Goal: Information Seeking & Learning: Learn about a topic

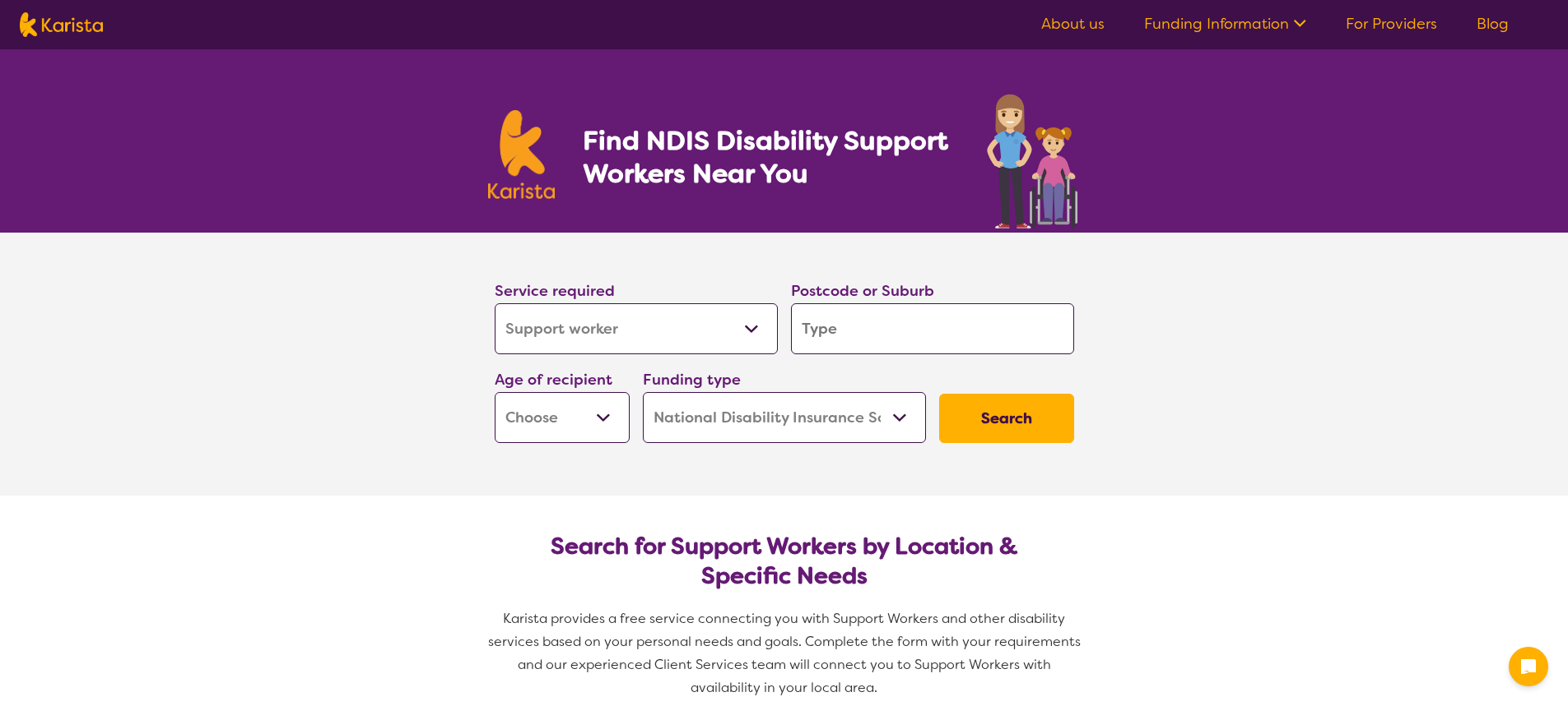
select select "Support worker"
select select "NDIS"
select select "Support worker"
select select "NDIS"
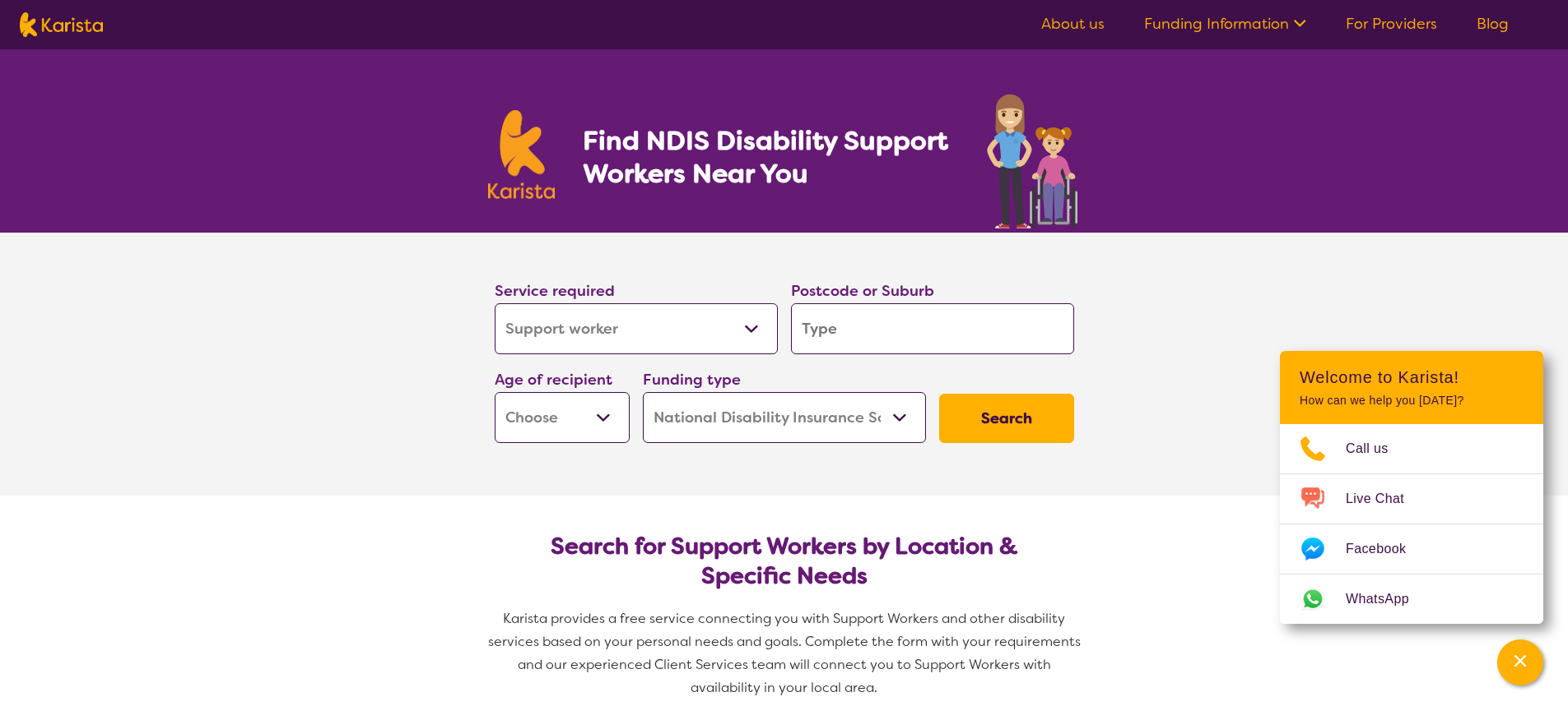
click at [748, 332] on select "Allied Health Assistant Assessment ([MEDICAL_DATA] or [MEDICAL_DATA]) Behaviour…" at bounding box center [636, 328] width 284 height 51
select select "NDIS Support Coordination"
click at [494, 303] on select "Allied Health Assistant Assessment ([MEDICAL_DATA] or [MEDICAL_DATA]) Behaviour…" at bounding box center [636, 328] width 284 height 51
select select "NDIS Support Coordination"
click at [836, 324] on input "search" at bounding box center [932, 328] width 284 height 51
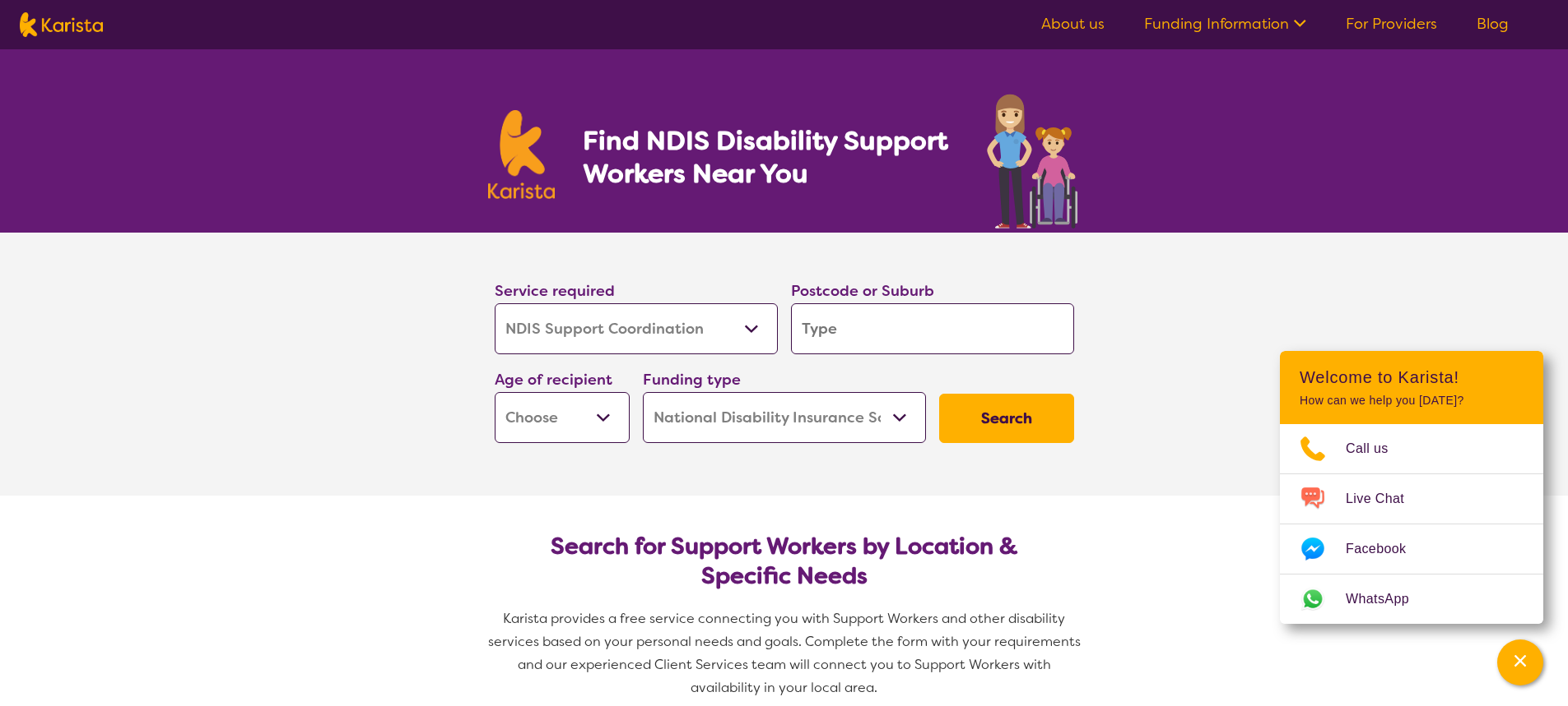
type input "3"
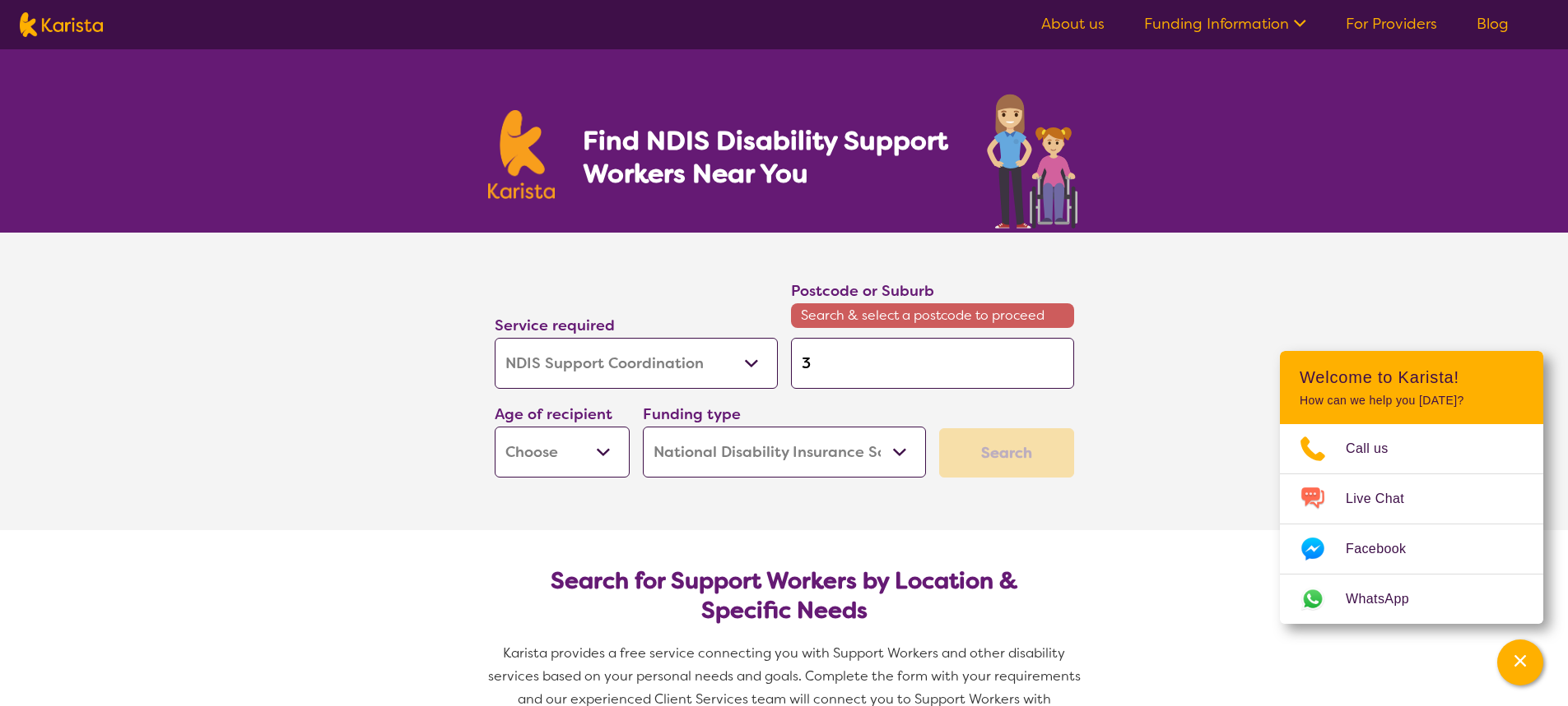
type input "31"
type input "313"
type input "3131"
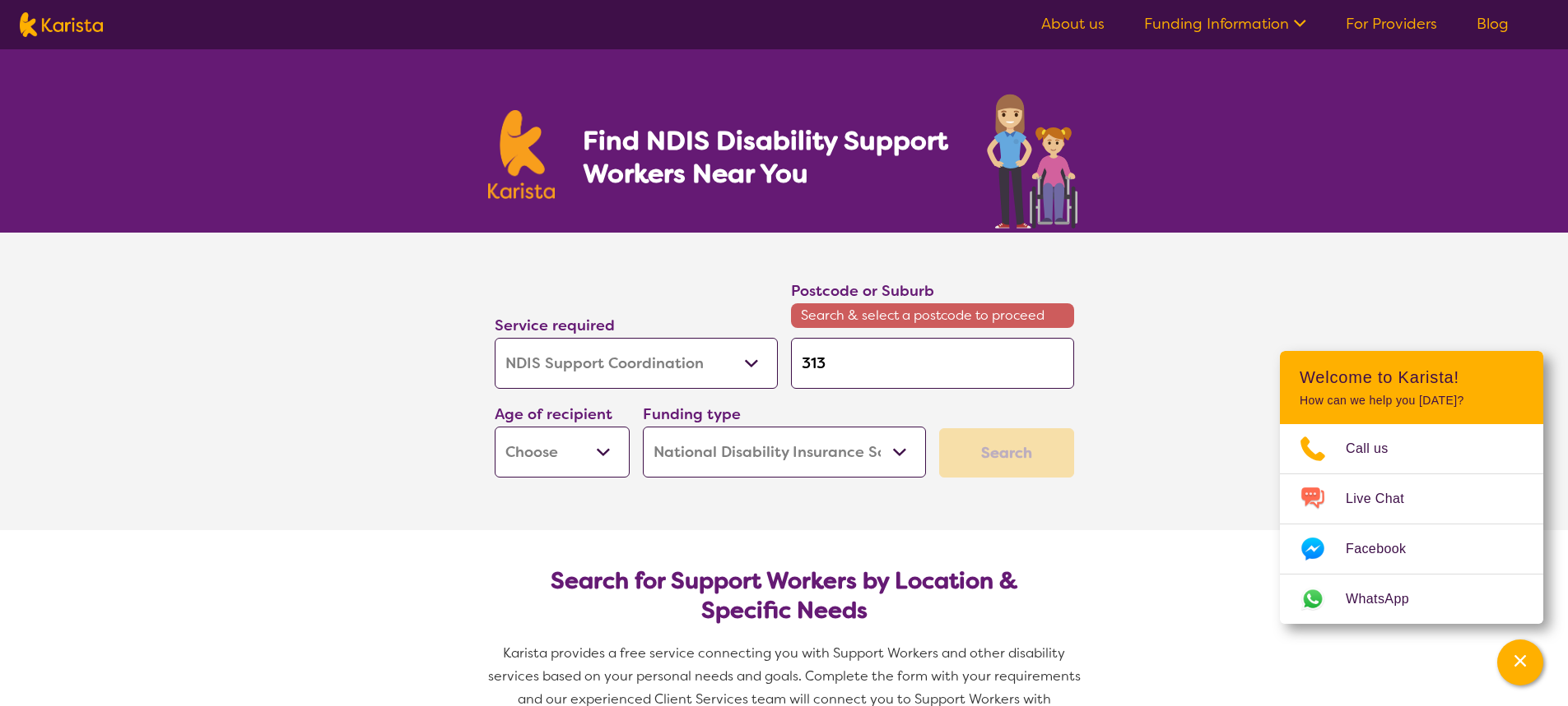
type input "3131"
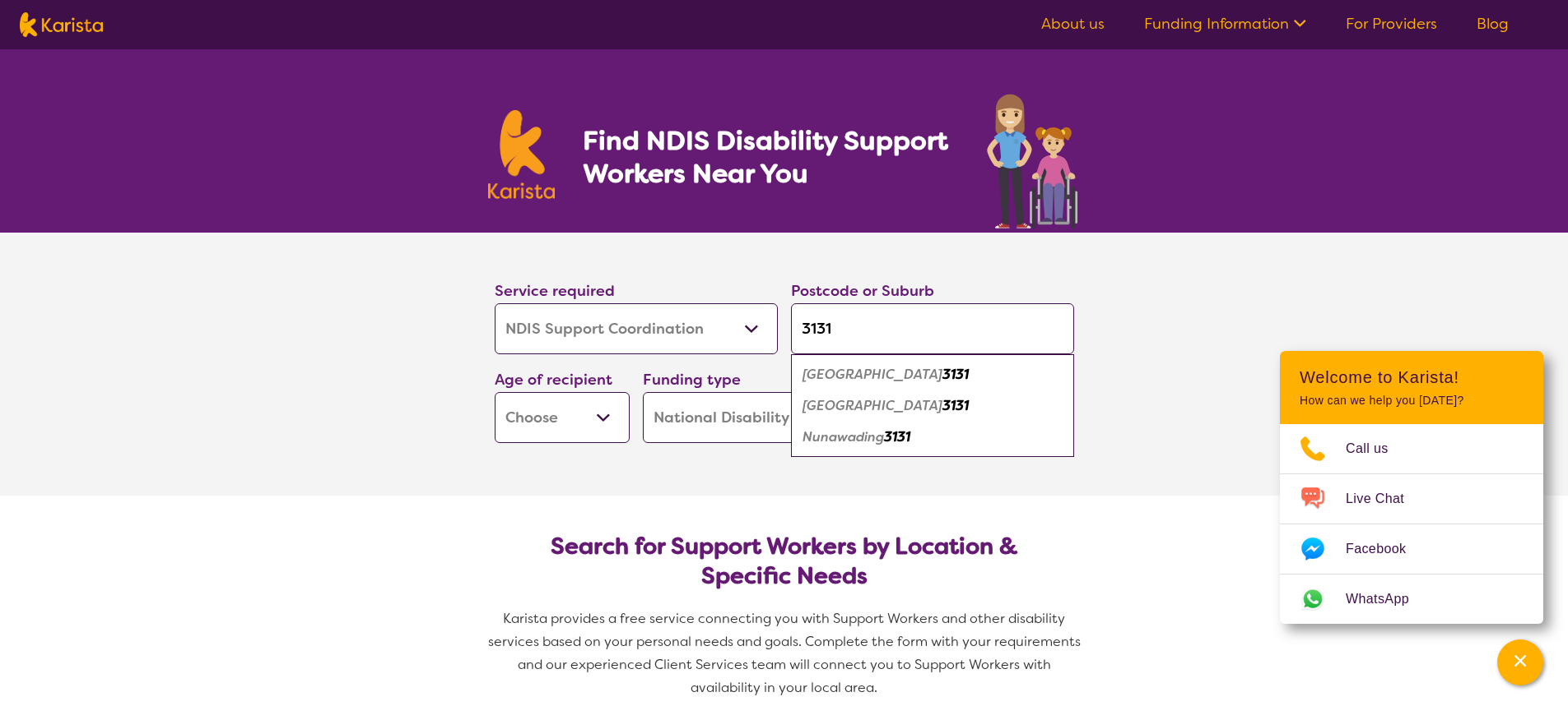
type input "3131"
click at [835, 443] on em "Nunawading" at bounding box center [843, 437] width 82 height 17
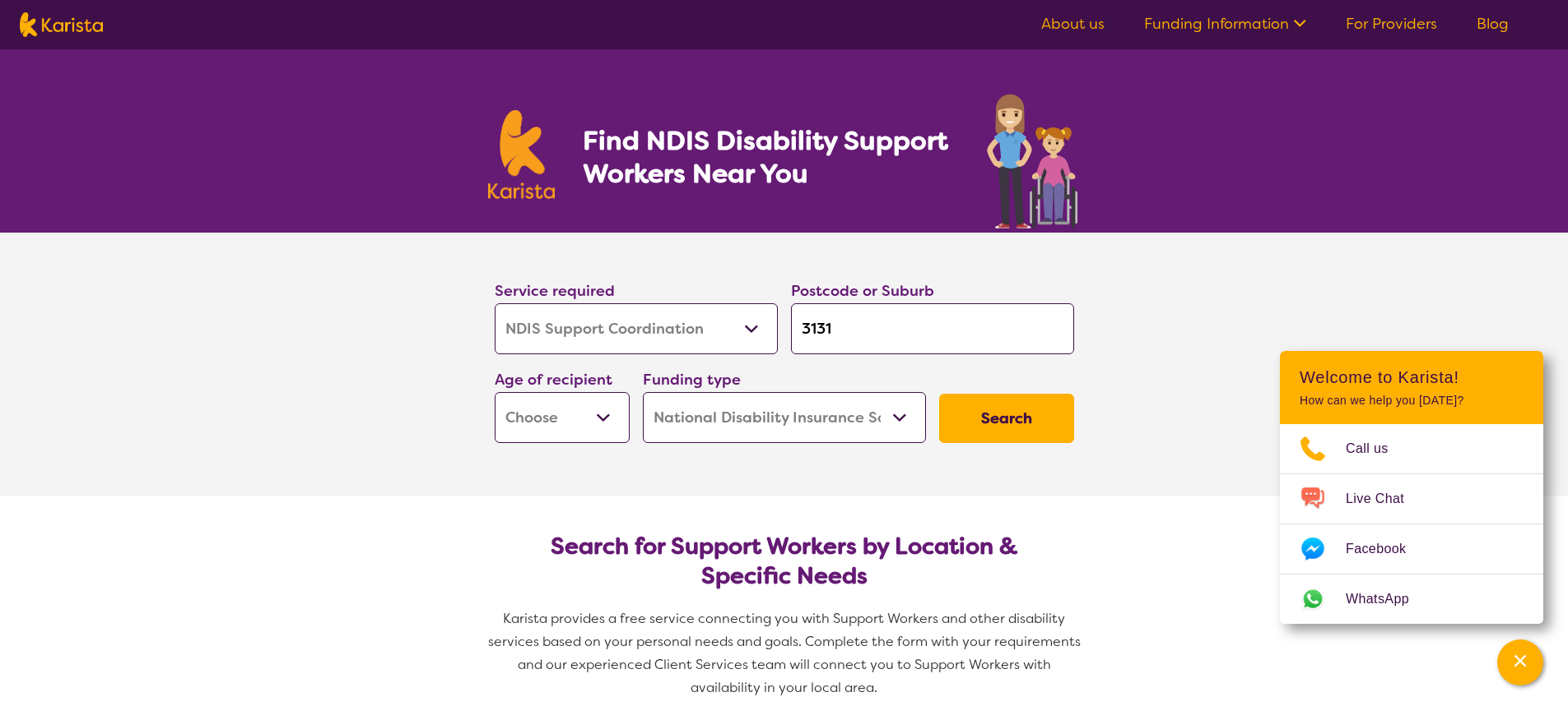
click at [1006, 424] on button "Search" at bounding box center [1007, 419] width 135 height 50
click at [609, 421] on select "Early Childhood - 0 to 9 Child - 10 to 11 Adolescent - 12 to 17 Adult - 18 to 6…" at bounding box center [562, 418] width 135 height 51
select select "AD"
click at [494, 393] on select "Early Childhood - 0 to 9 Child - 10 to 11 Adolescent - 12 to 17 Adult - 18 to 6…" at bounding box center [562, 418] width 135 height 51
select select "AD"
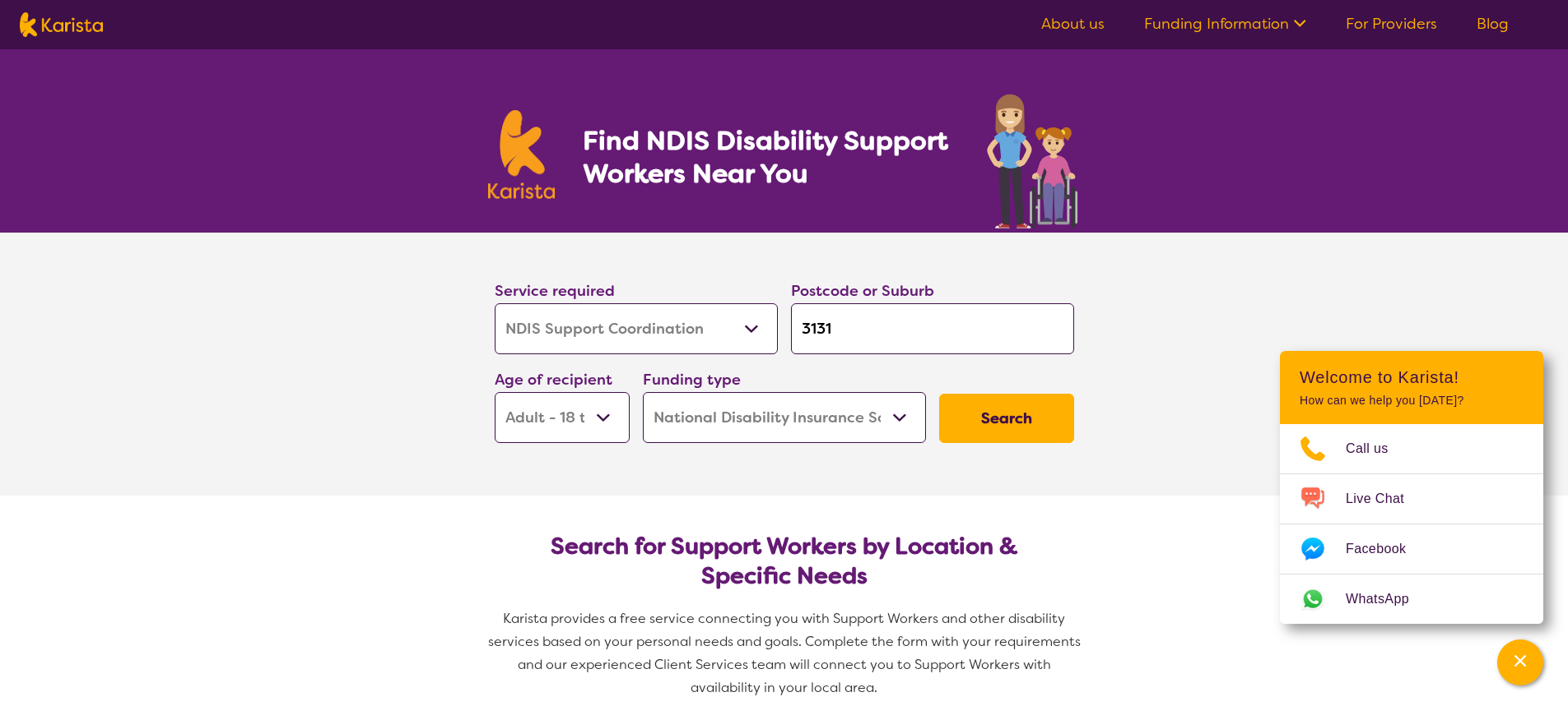
click at [980, 421] on button "Search" at bounding box center [1007, 419] width 135 height 50
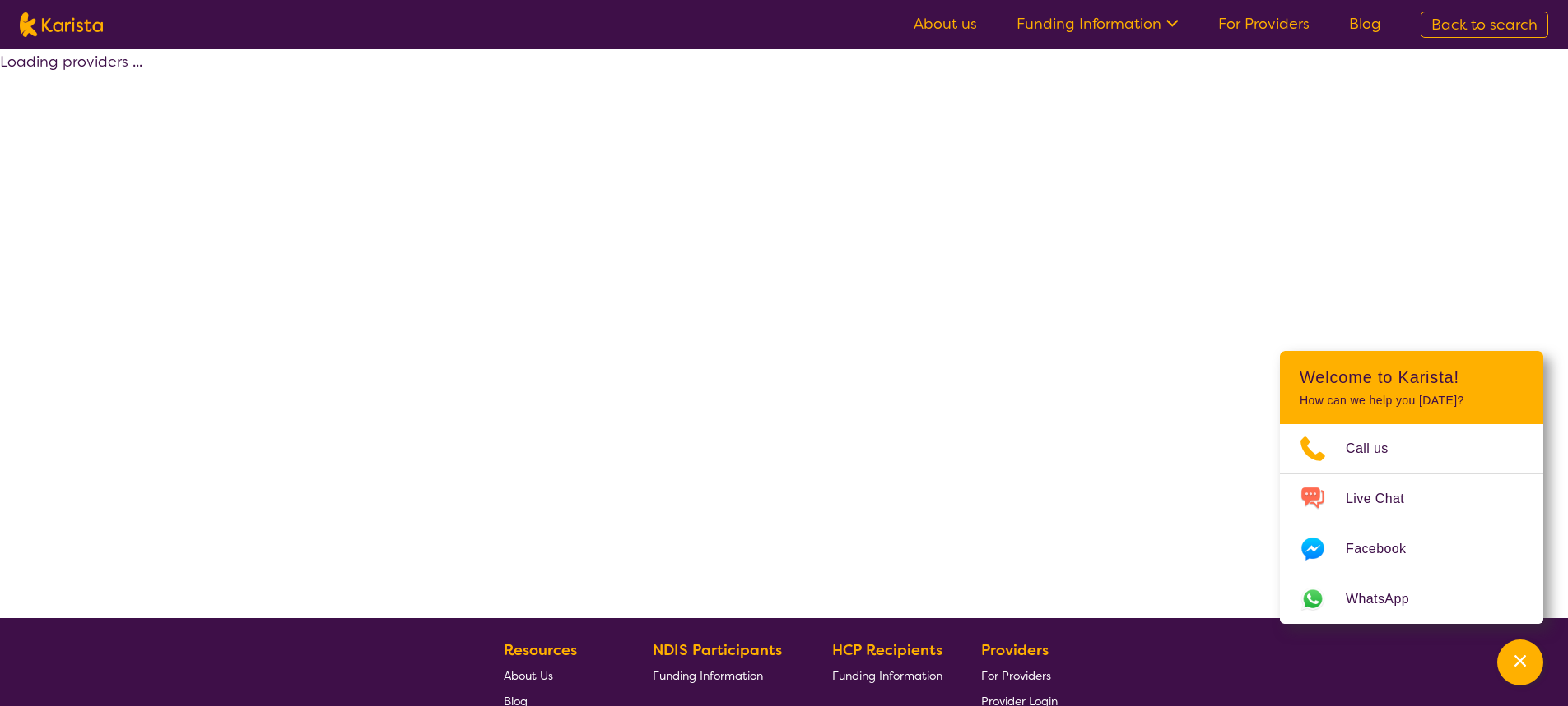
select select "by_score"
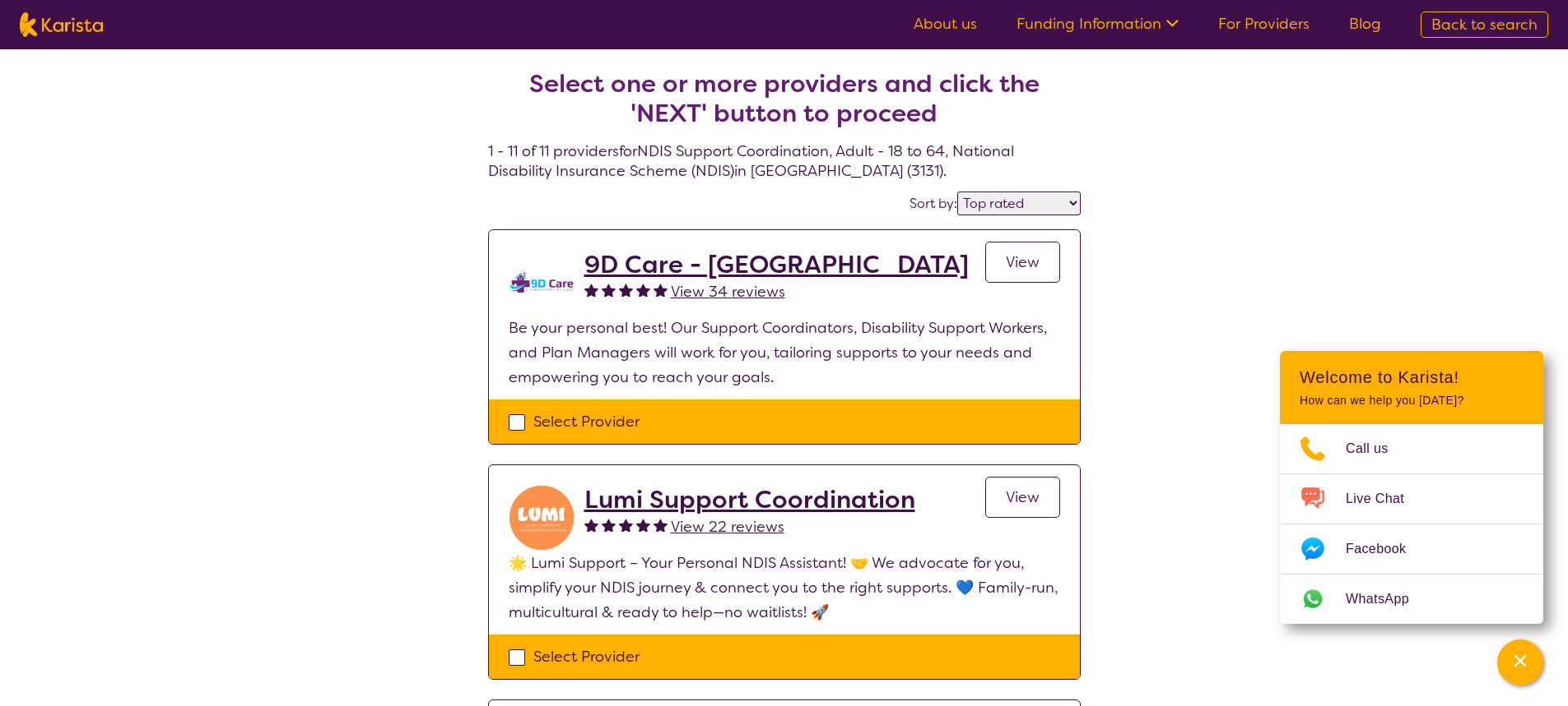
click at [1021, 260] on span "View" at bounding box center [1023, 263] width 34 height 20
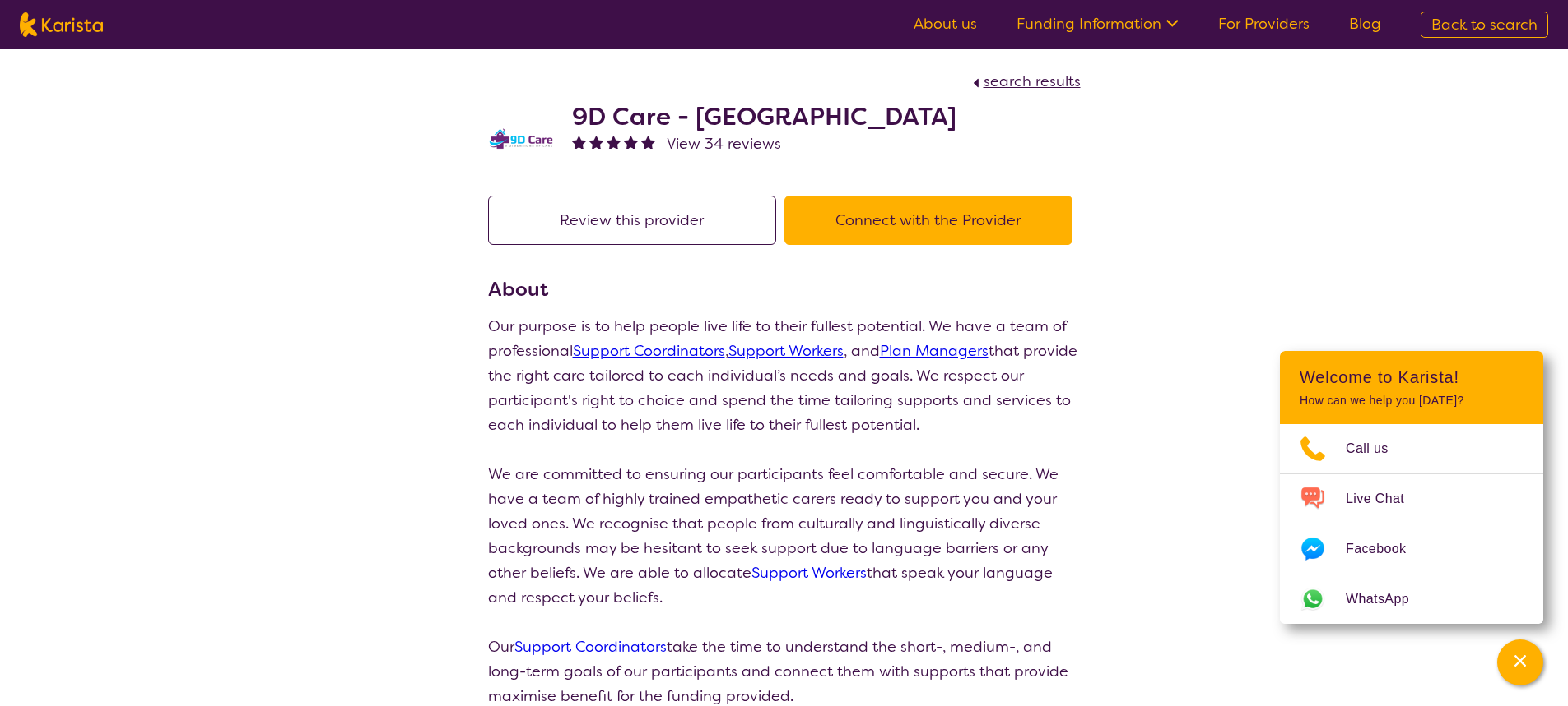
click at [697, 352] on link "Support Coordinators" at bounding box center [649, 351] width 152 height 20
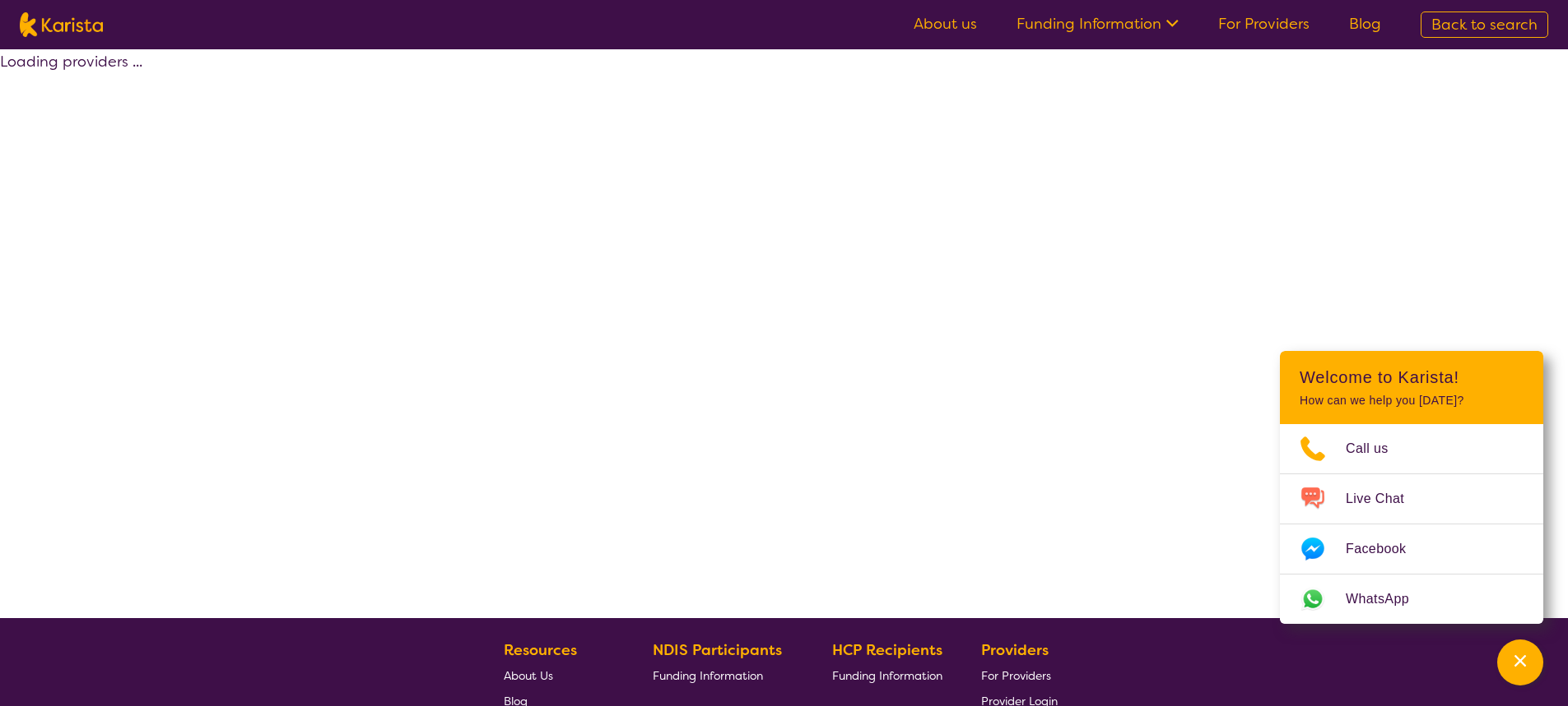
select select "by_score"
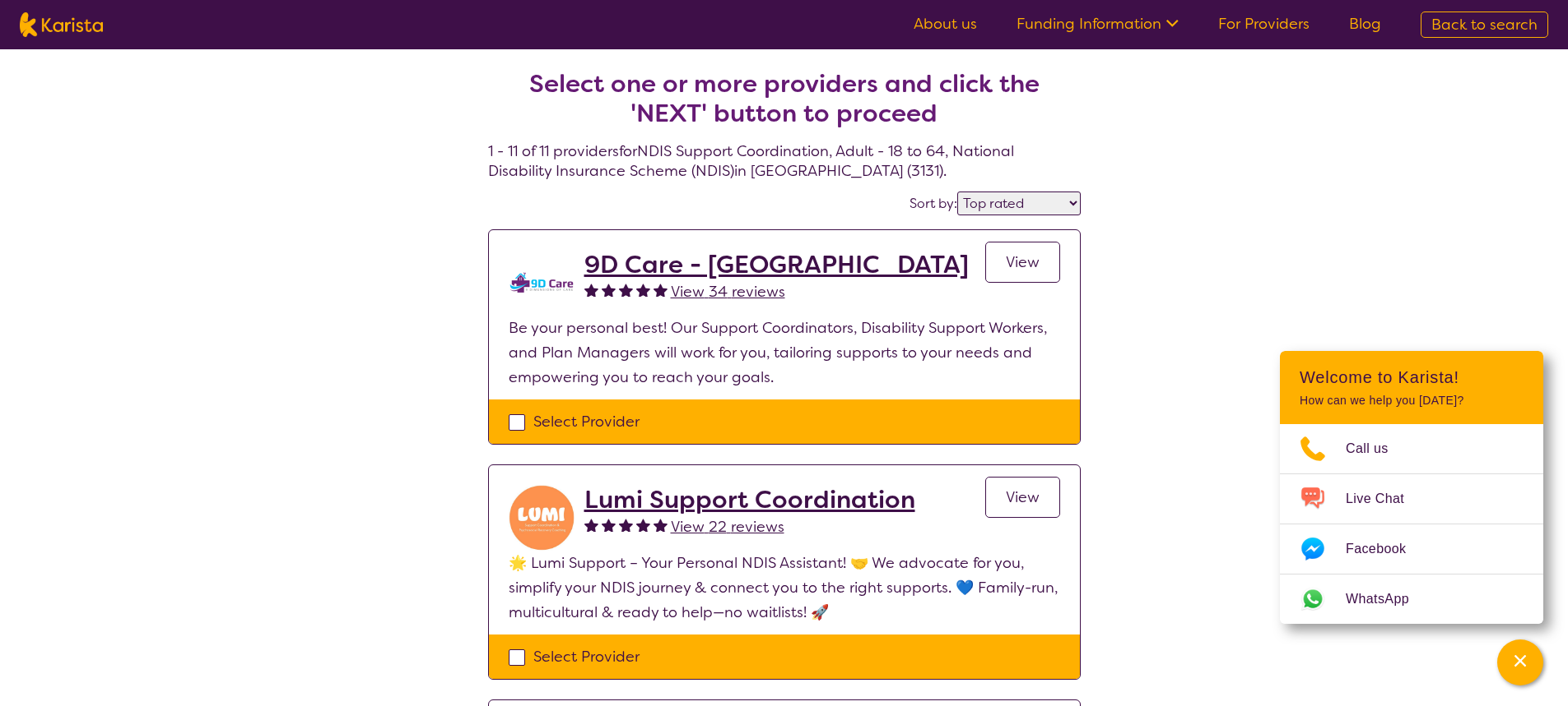
select select "Support worker"
select select "AD"
select select "NDIS"
select select "Support worker"
select select "AD"
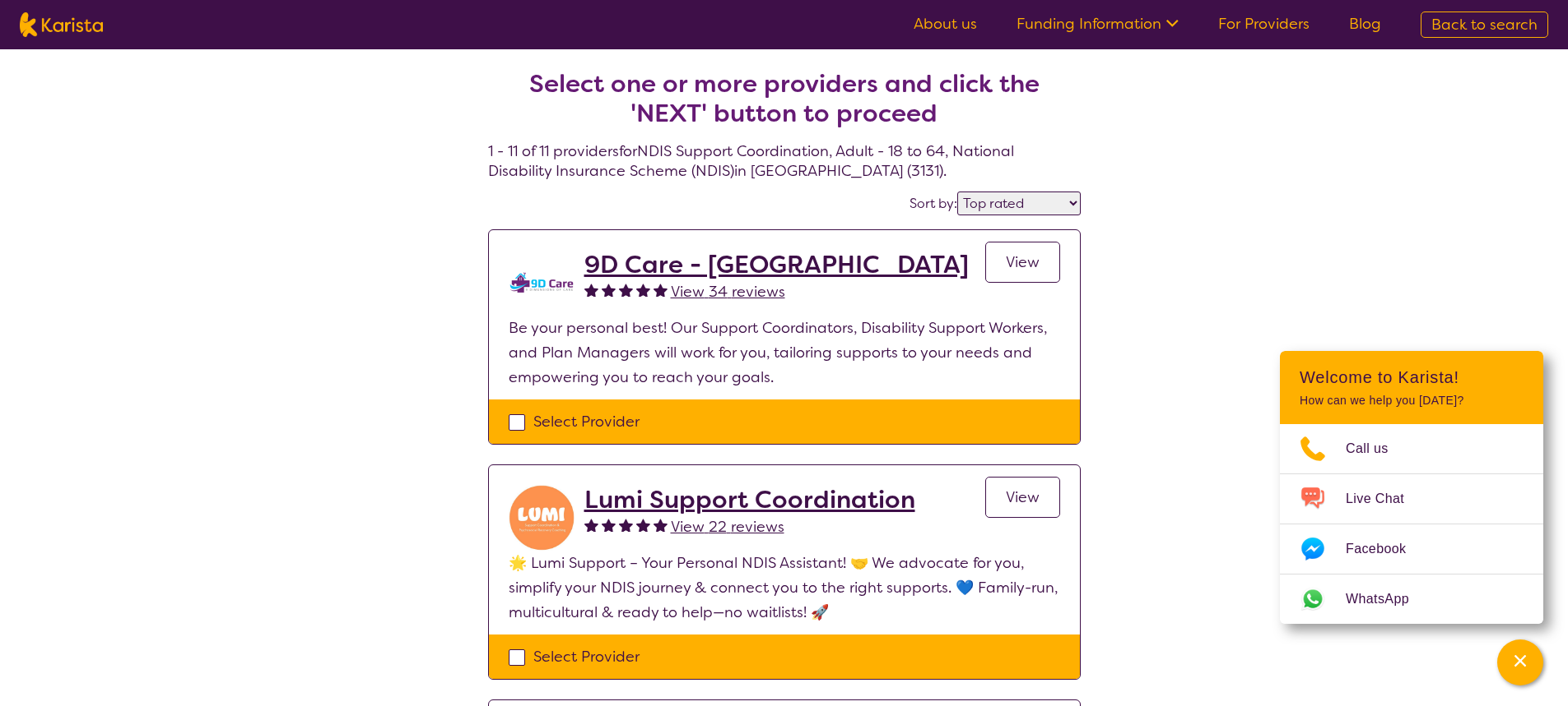
select select "NDIS"
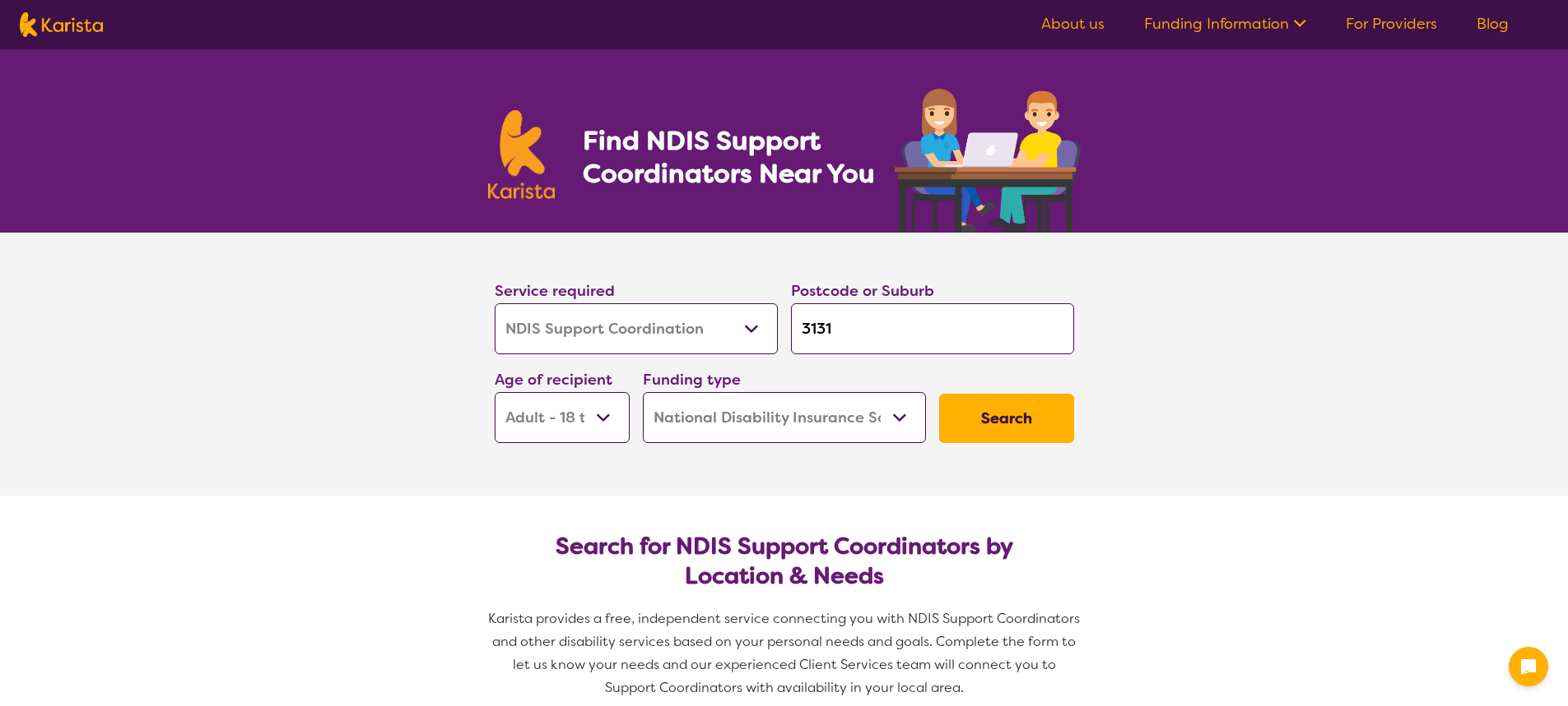
select select "NDIS Support Coordination"
select select "AD"
select select "NDIS"
select select "NDIS Support Coordination"
select select "AD"
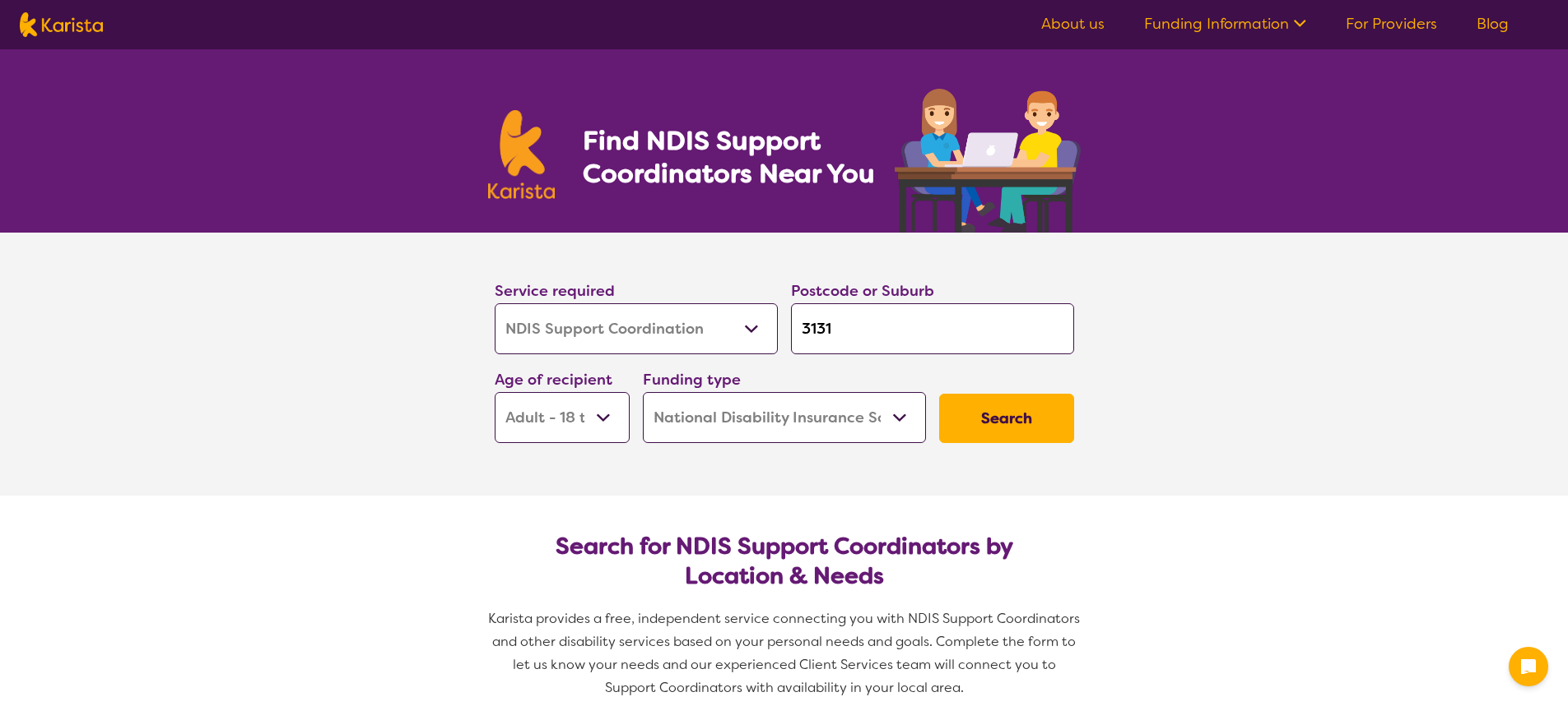
select select "NDIS"
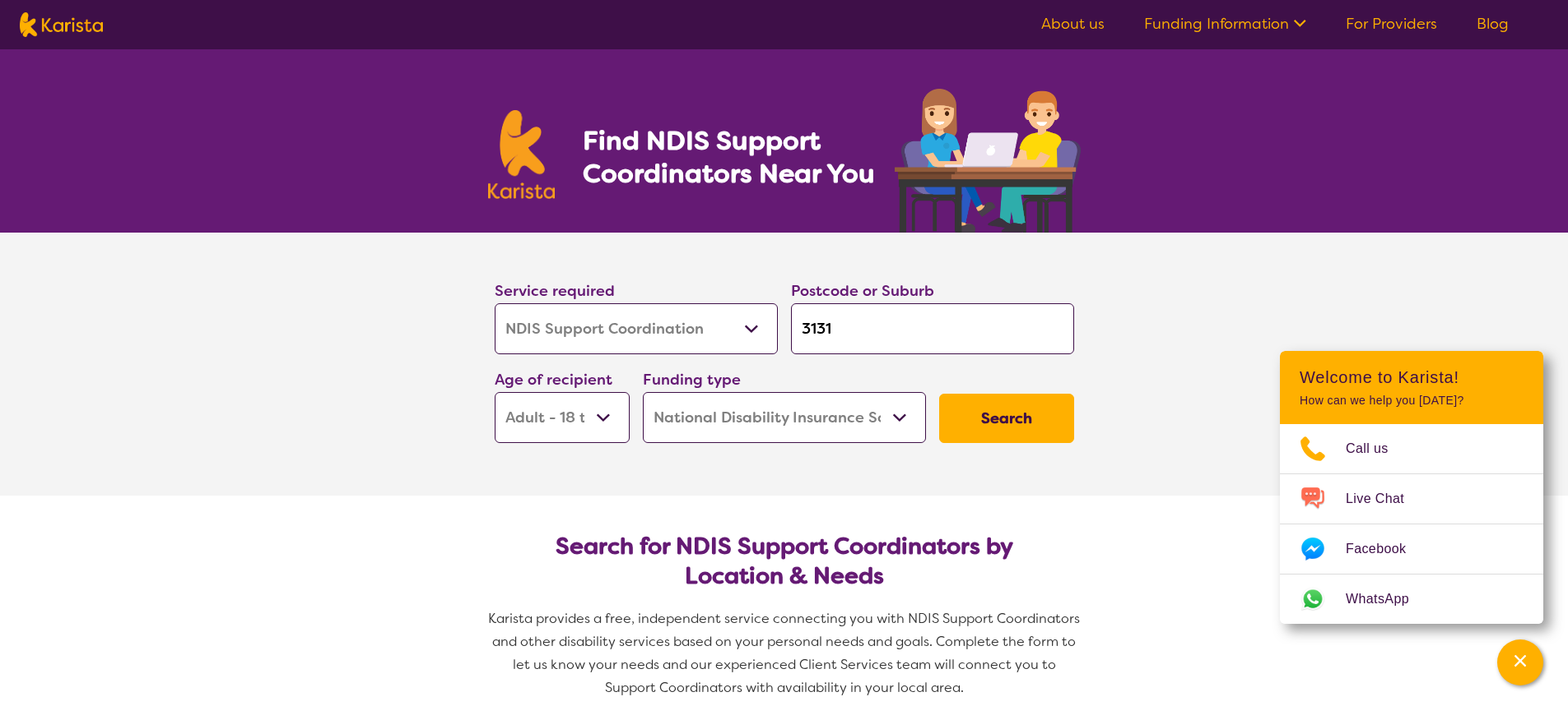
click at [997, 424] on button "Search" at bounding box center [1007, 419] width 135 height 50
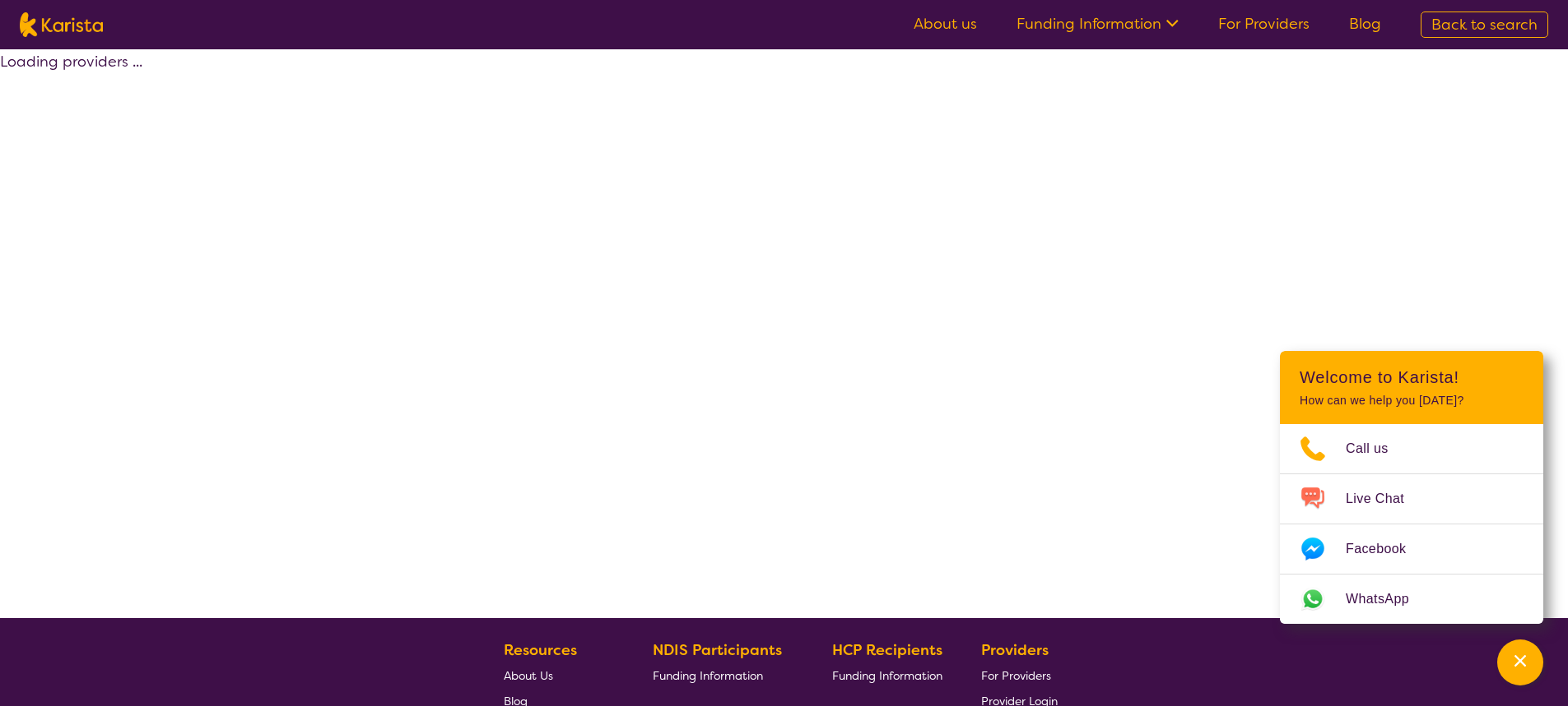
select select "by_score"
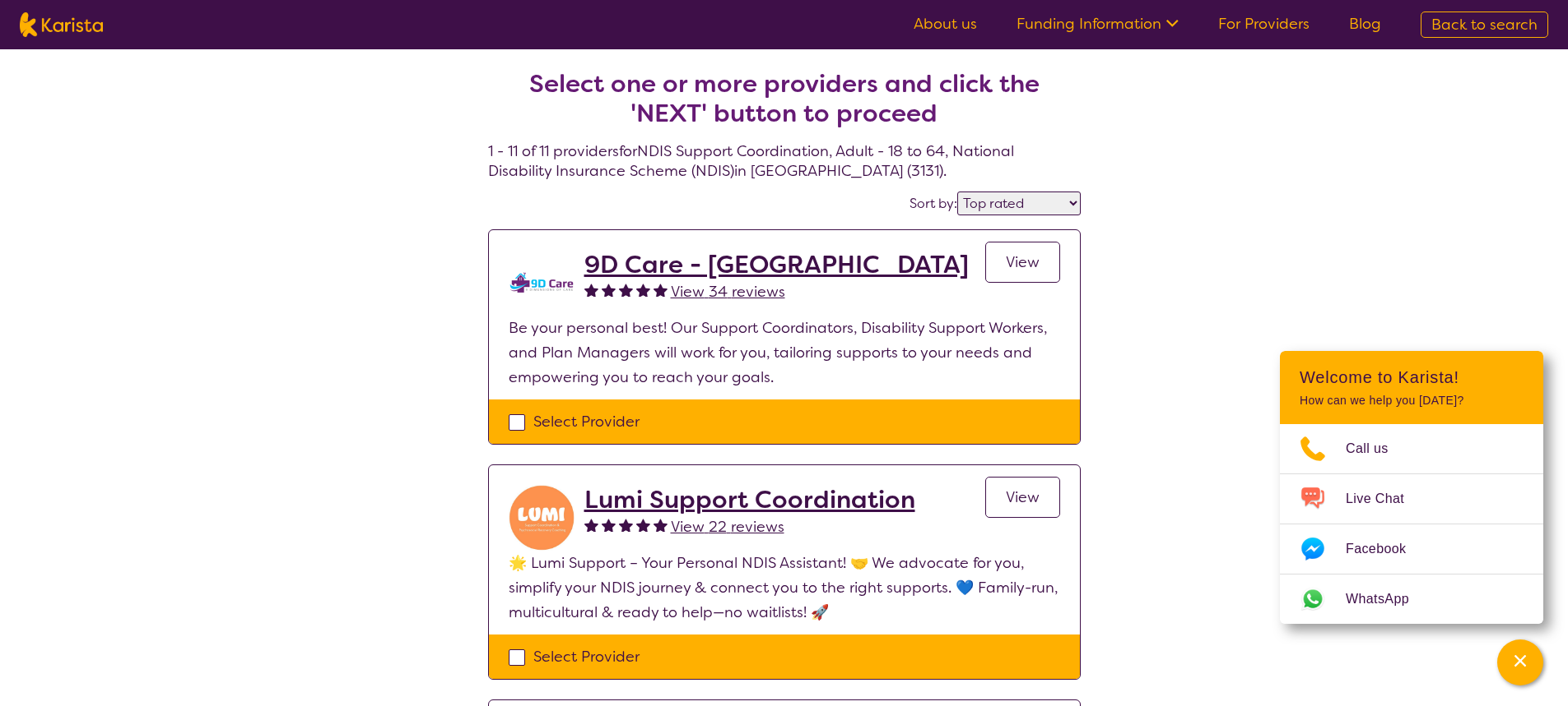
click at [1004, 270] on link "View" at bounding box center [1022, 262] width 75 height 41
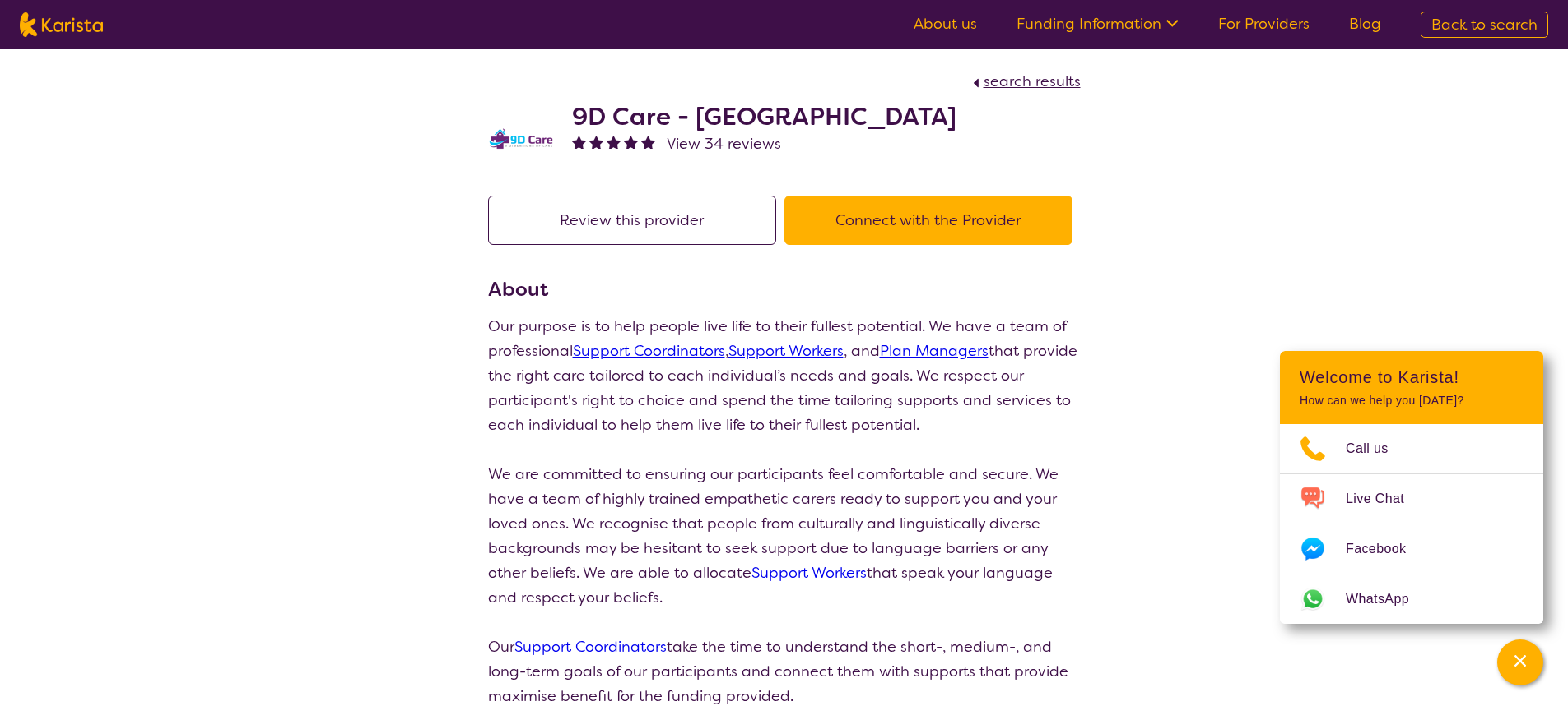
click at [925, 231] on button "Connect with the Provider" at bounding box center [927, 221] width 288 height 50
select select "by_score"
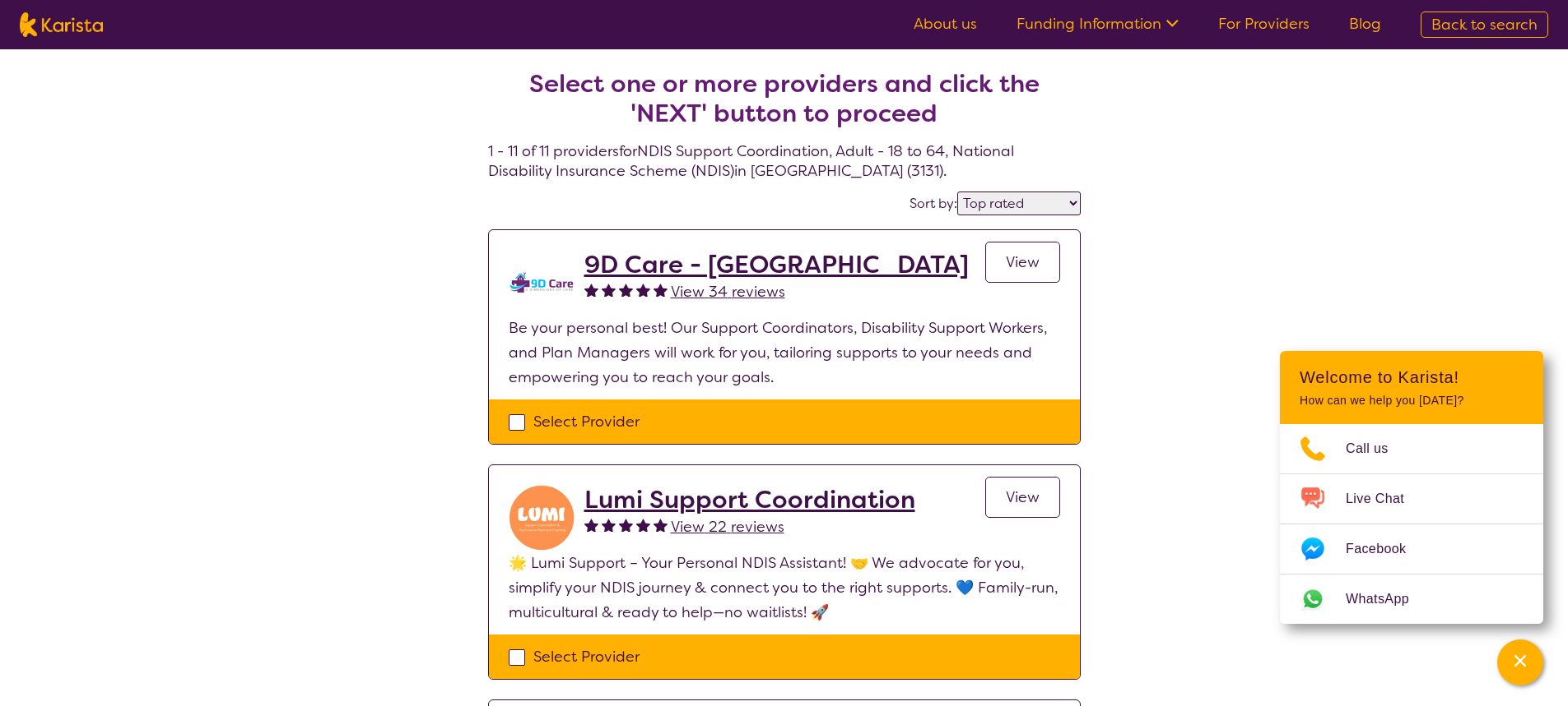
click at [1013, 491] on span "View" at bounding box center [1023, 497] width 34 height 20
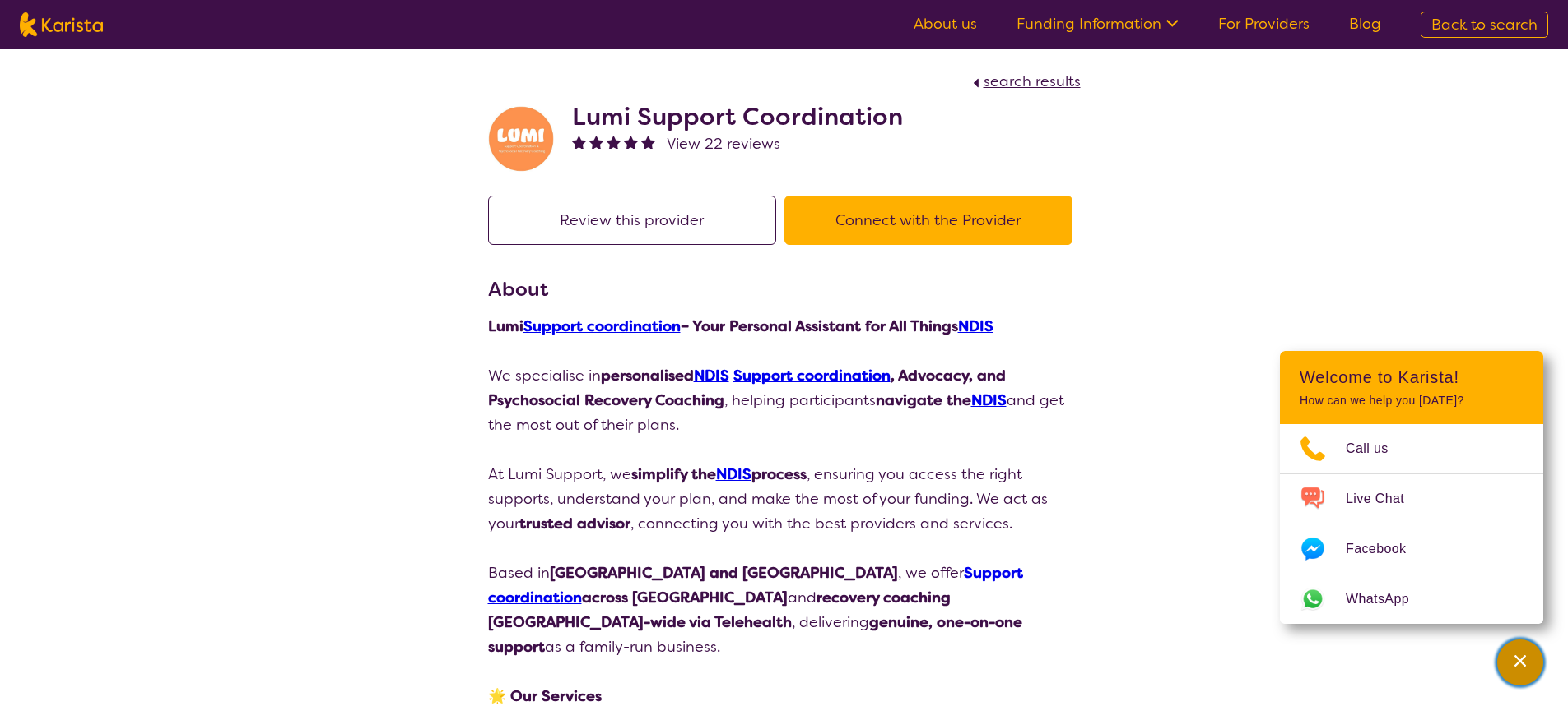
click at [1511, 666] on div "Channel Menu" at bounding box center [1519, 662] width 33 height 36
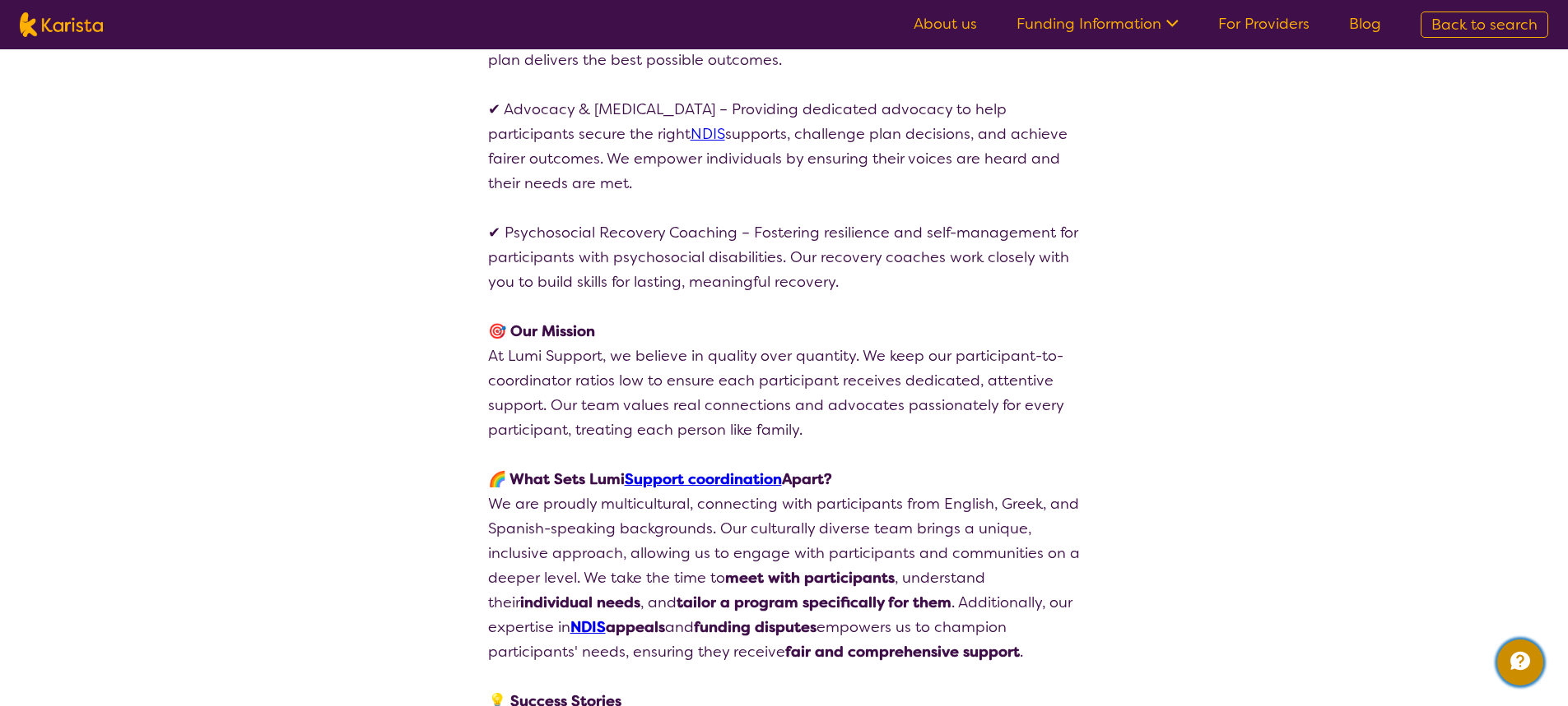
scroll to position [904, 0]
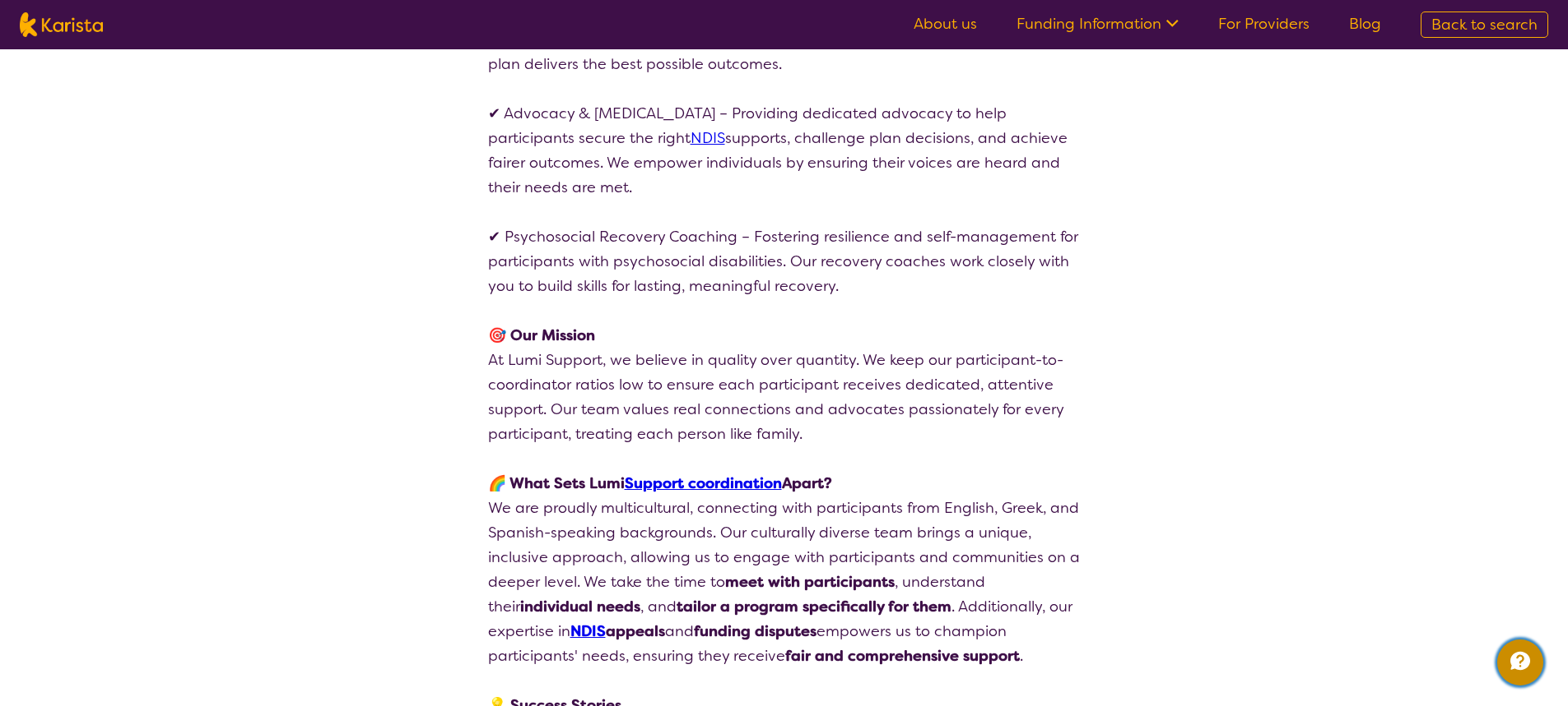
select select "by_score"
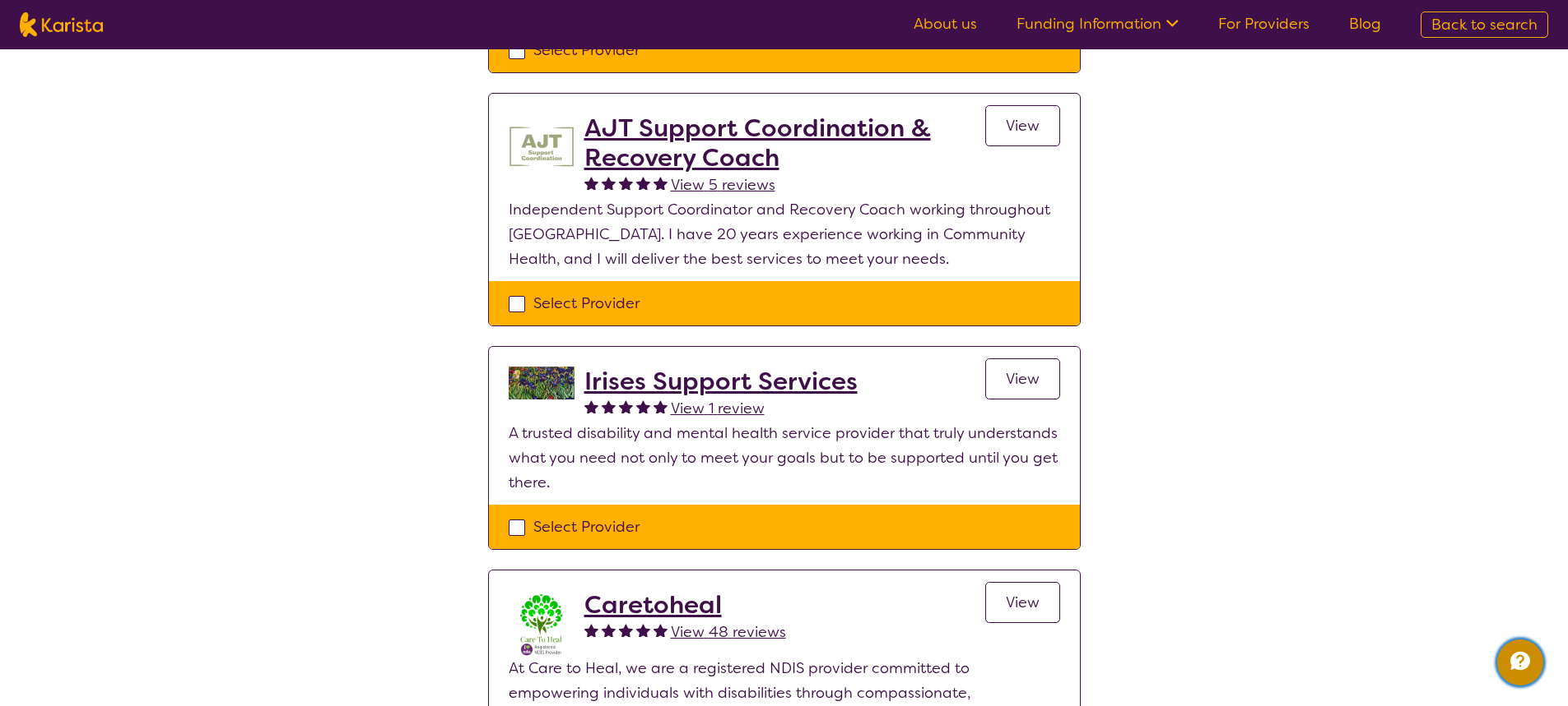
scroll to position [1354, 0]
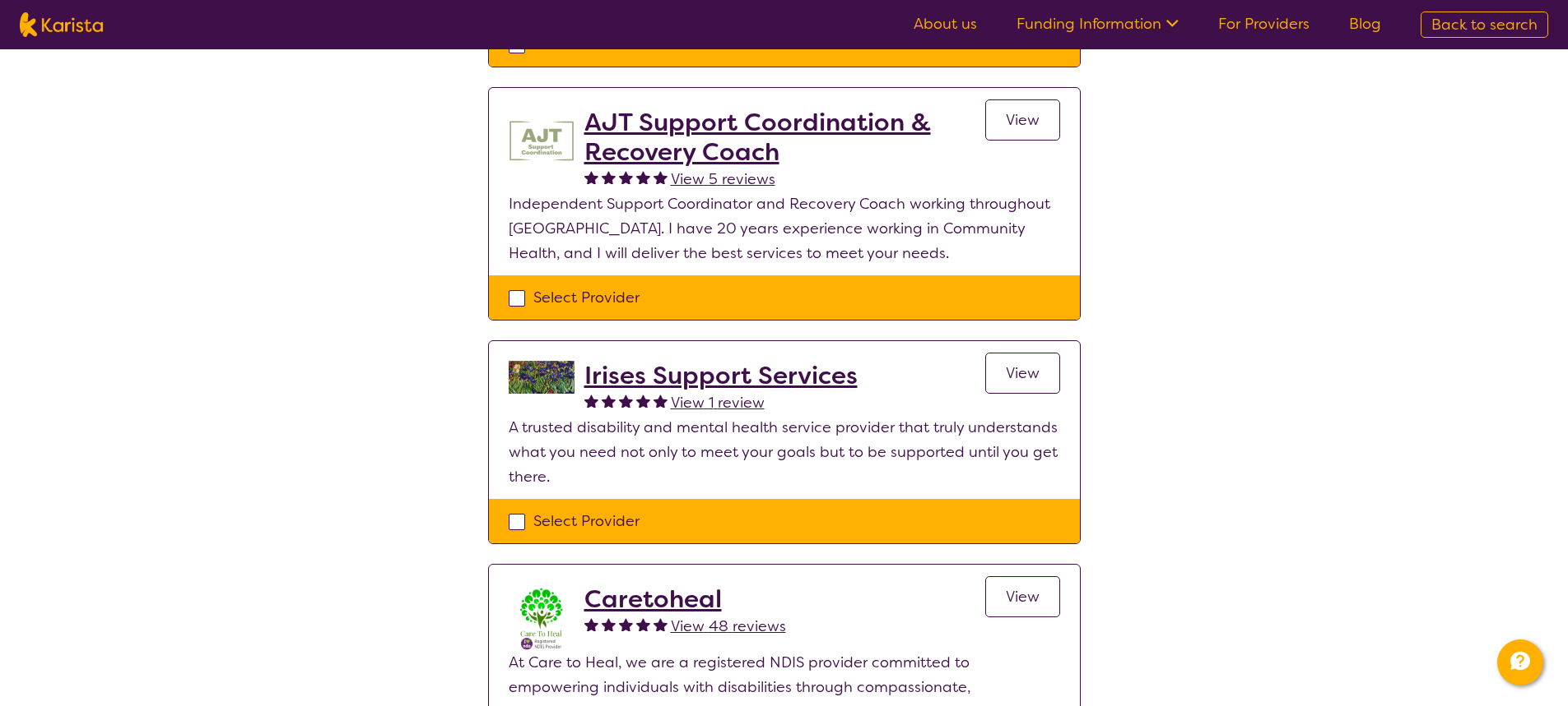
click at [1027, 375] on span "View" at bounding box center [1023, 374] width 34 height 20
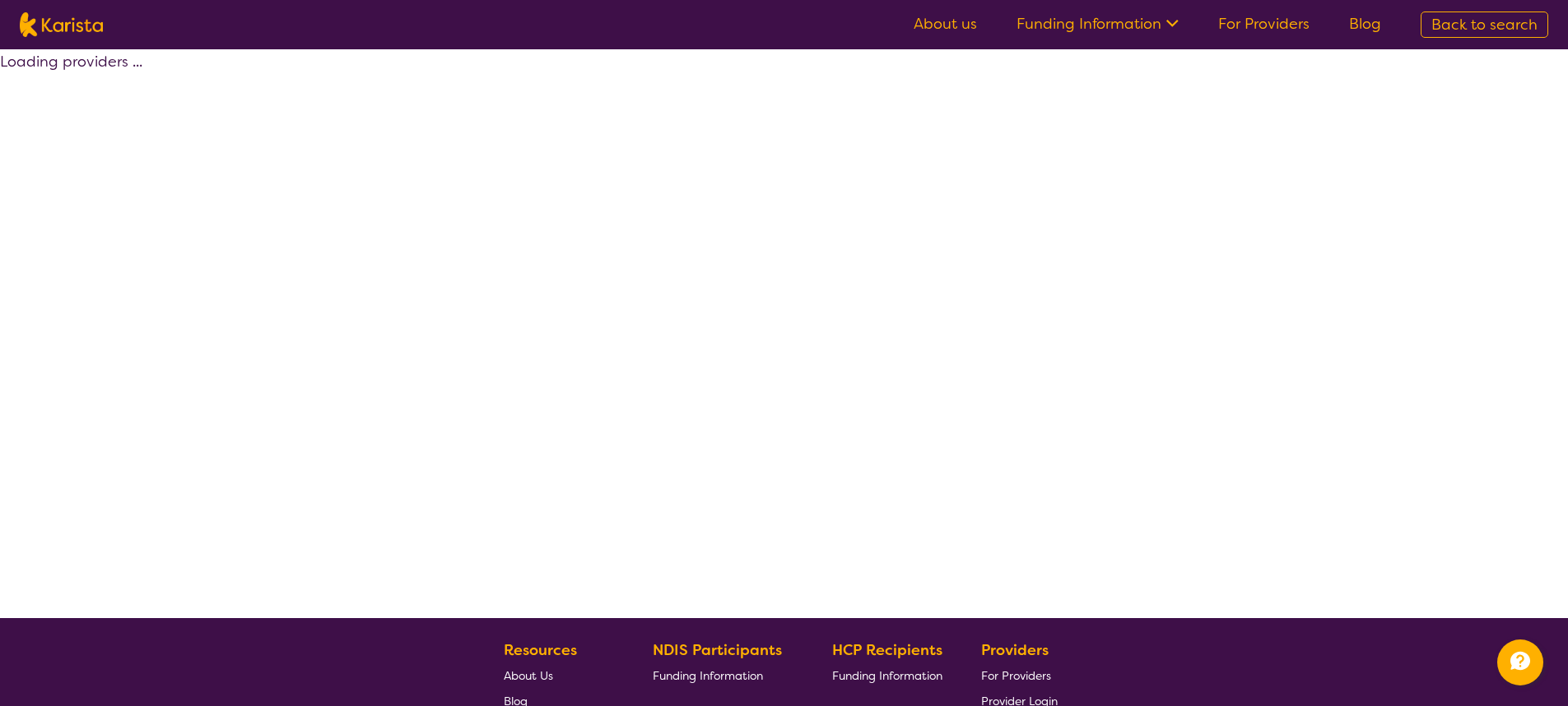
scroll to position [308, 0]
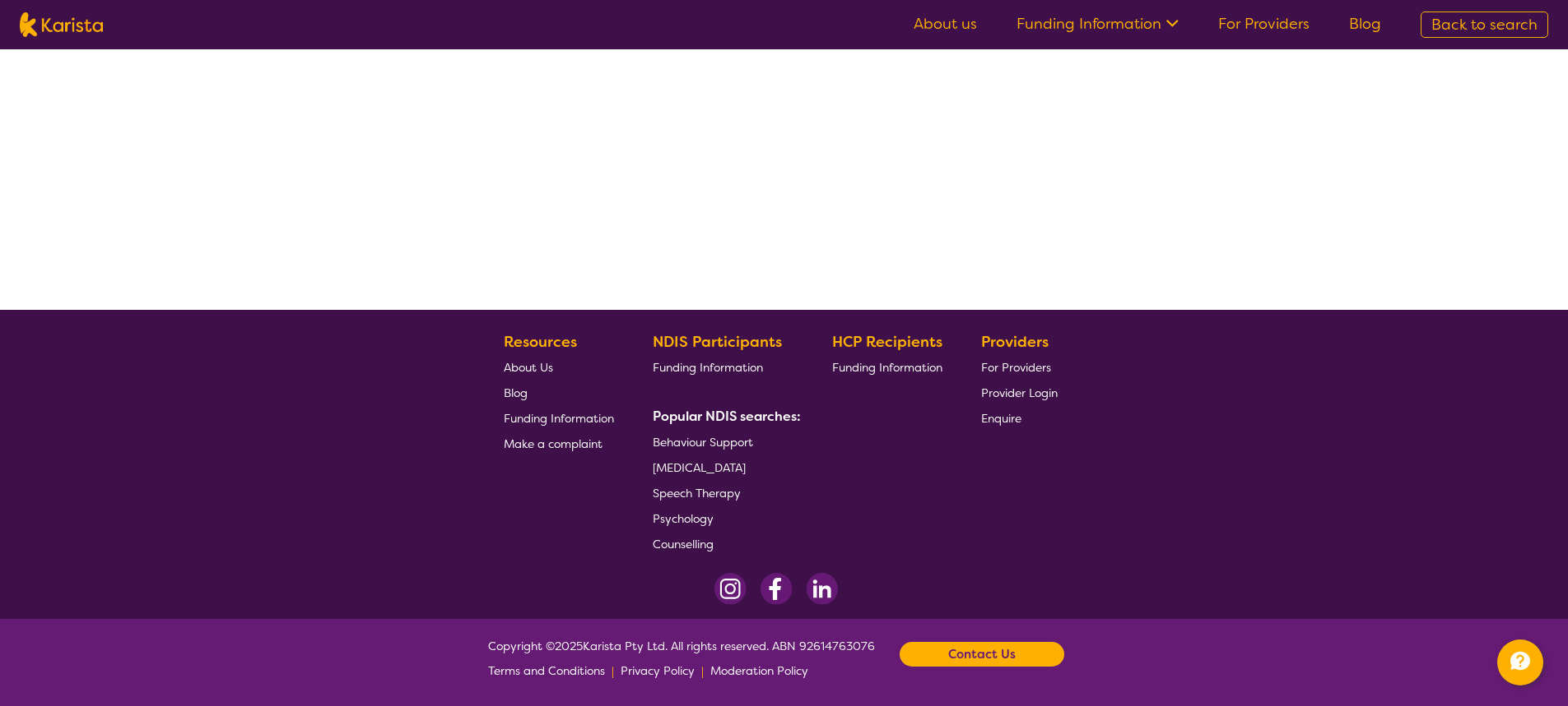
select select "by_score"
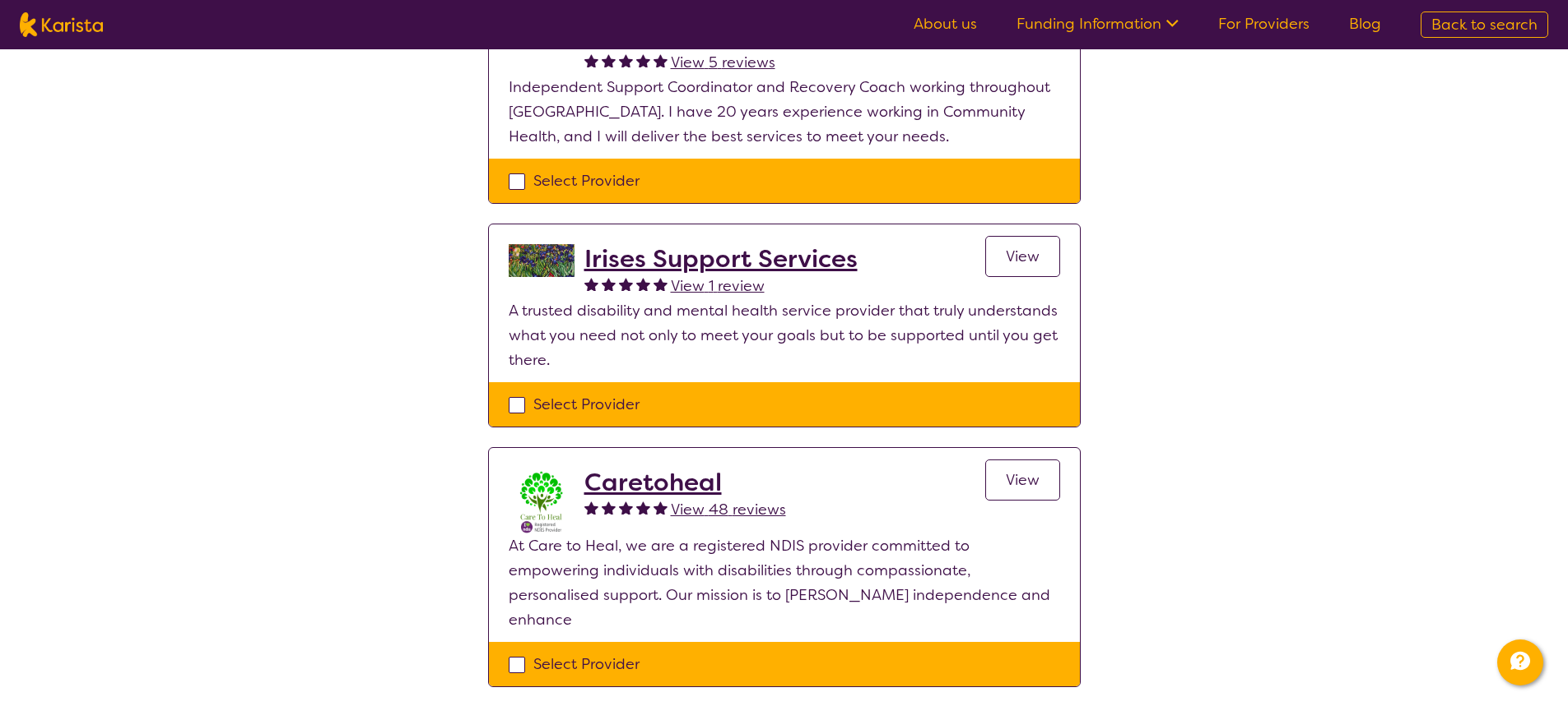
scroll to position [1558, 0]
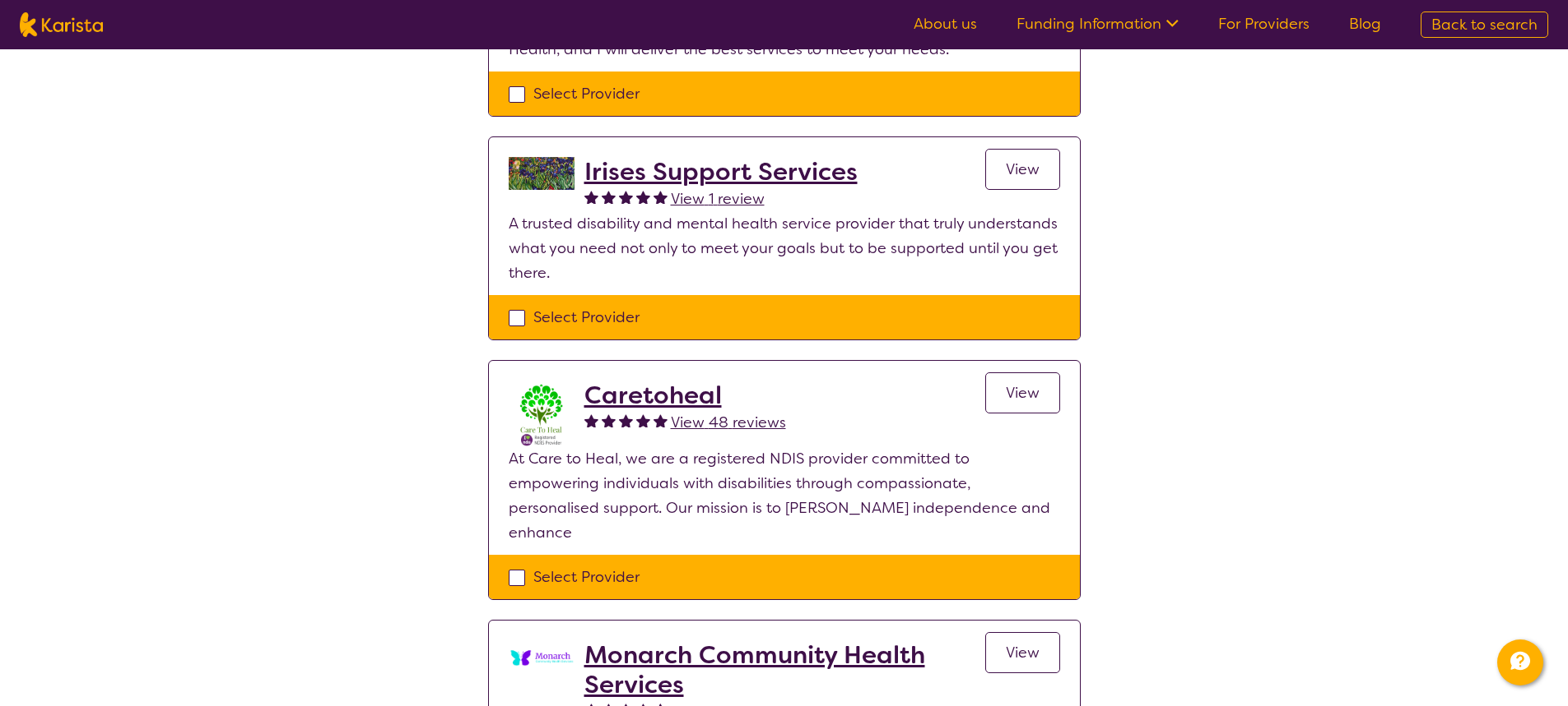
click at [1030, 395] on span "View" at bounding box center [1023, 393] width 34 height 20
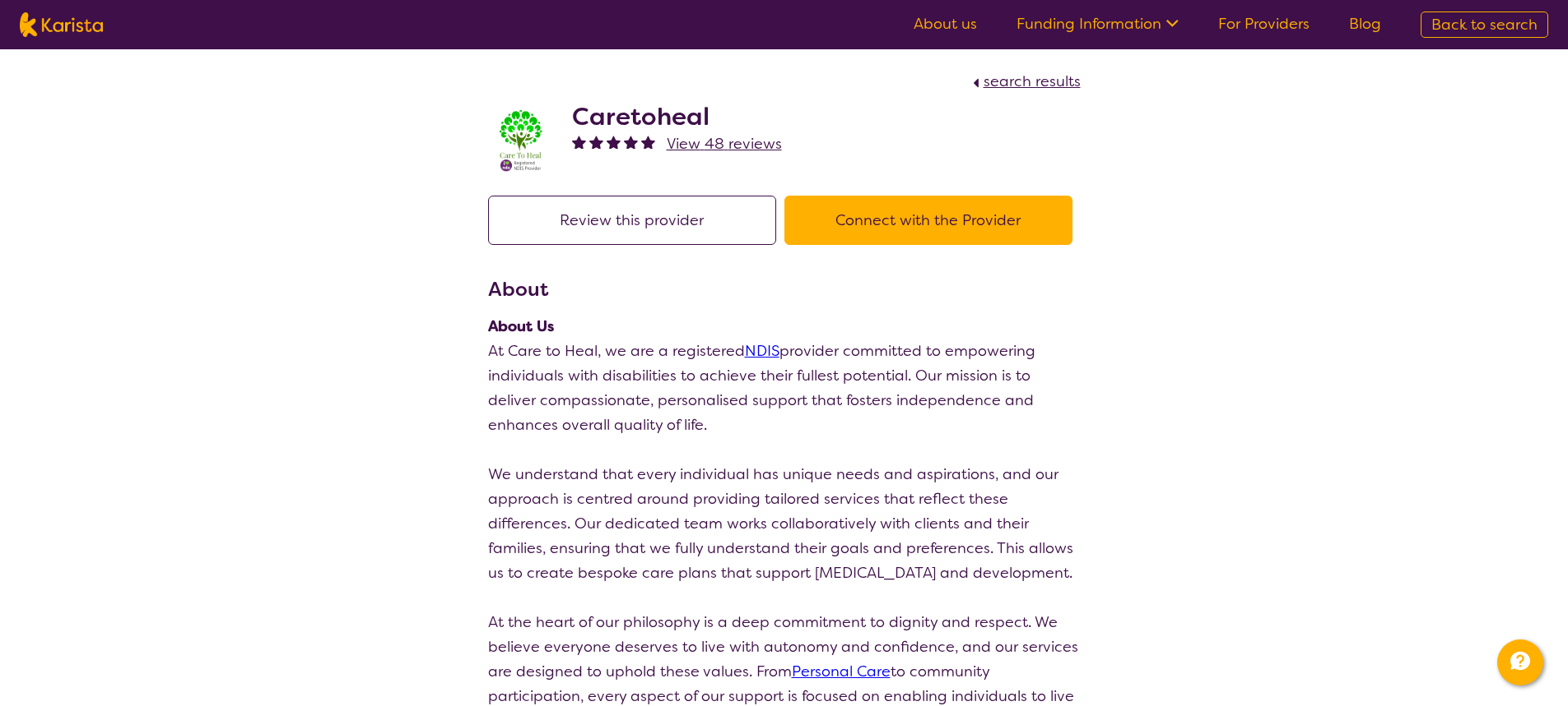
select select "by_score"
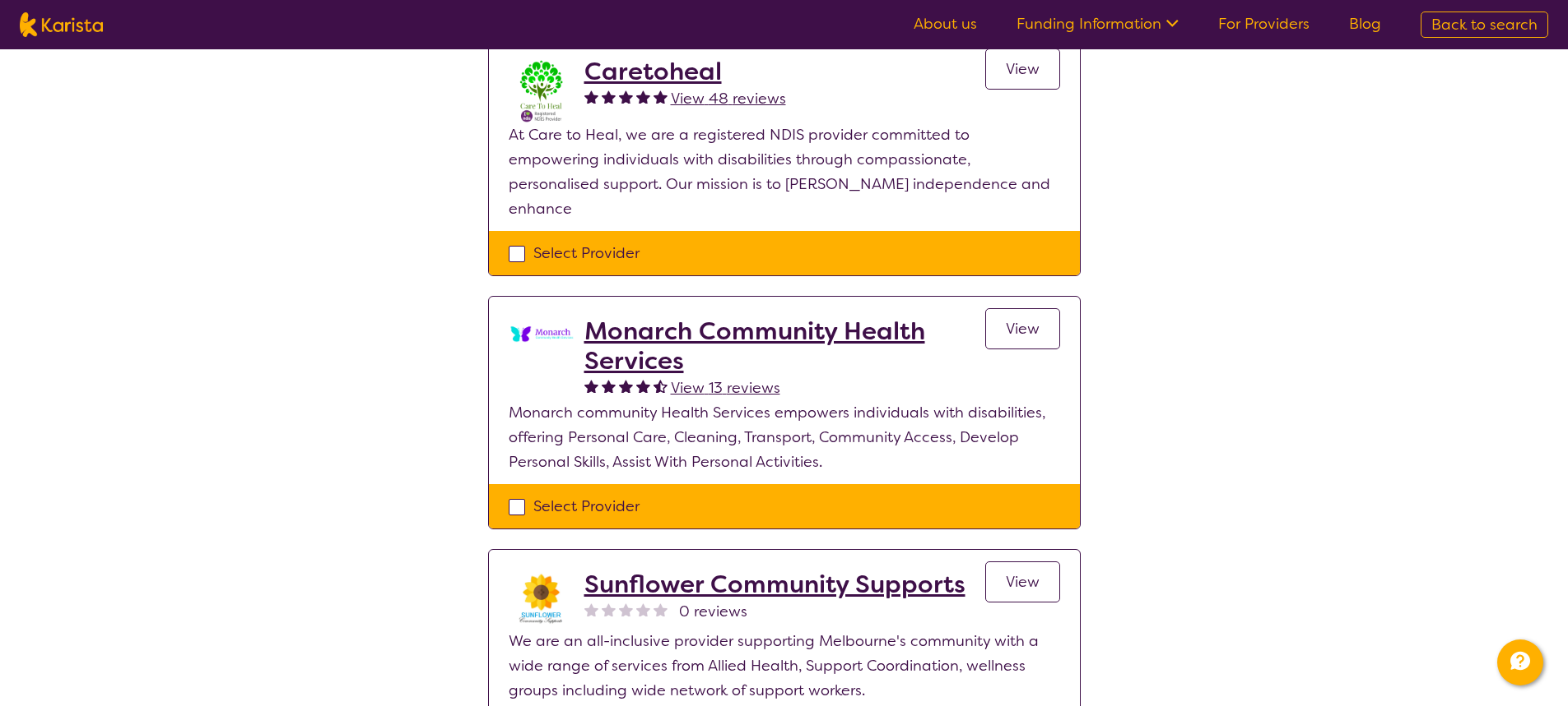
scroll to position [1910, 0]
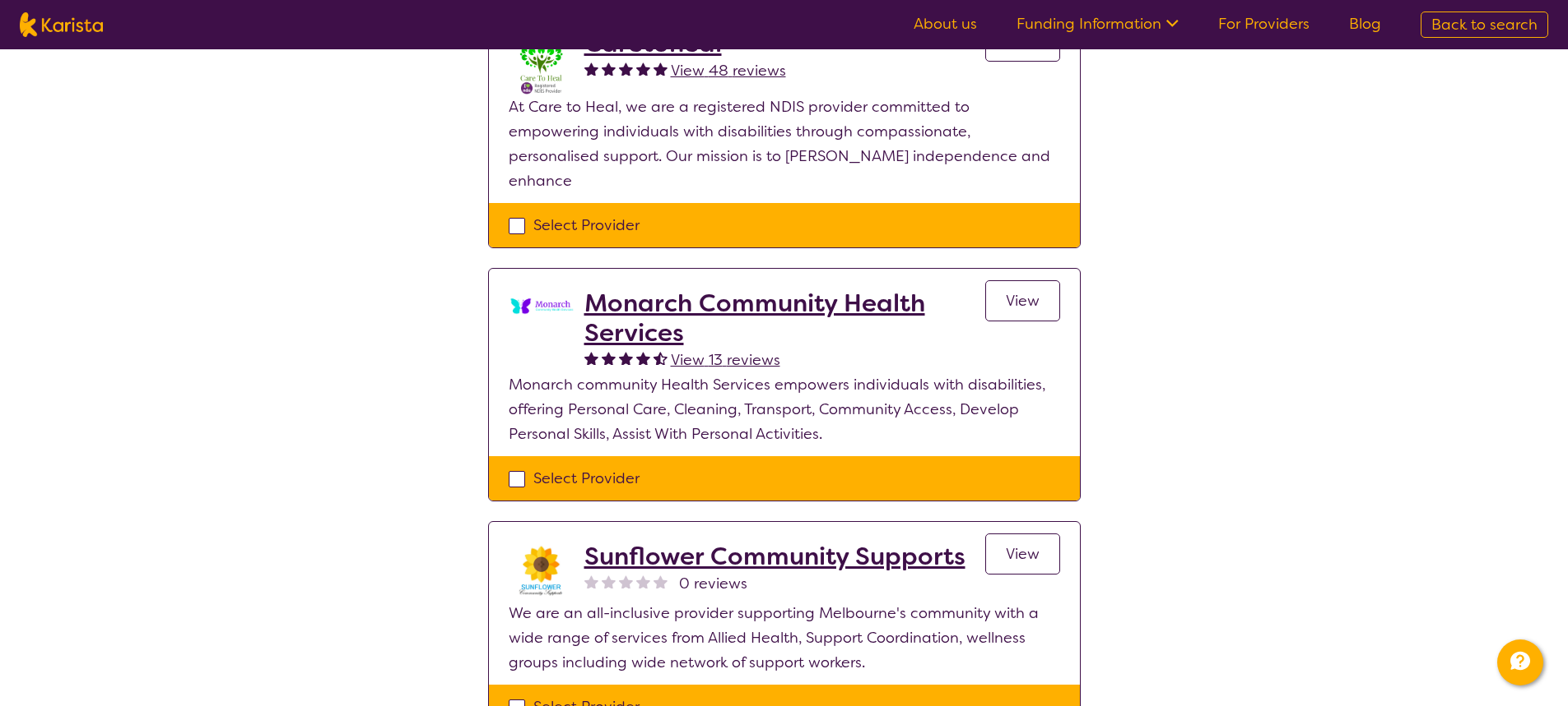
click at [997, 280] on link "View" at bounding box center [1022, 300] width 75 height 41
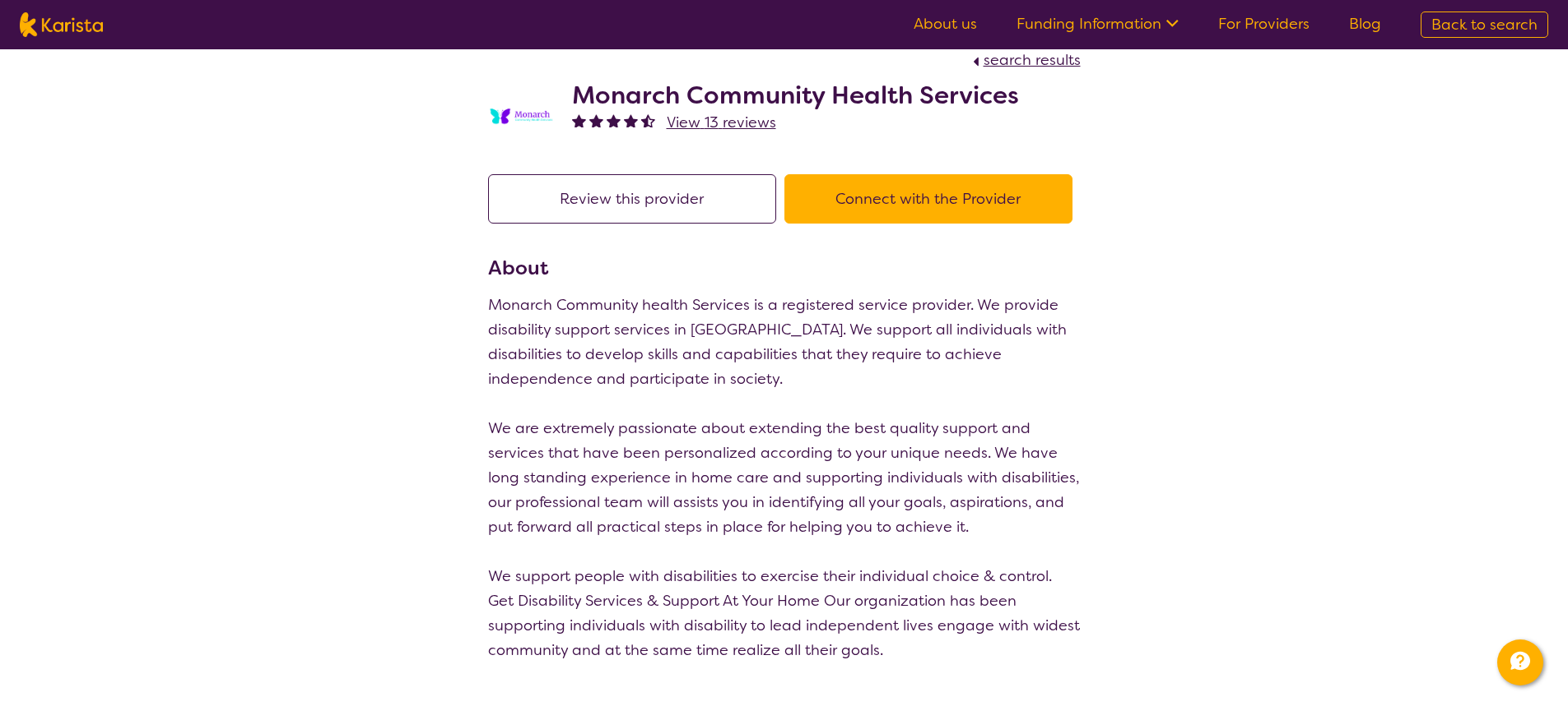
scroll to position [9, 0]
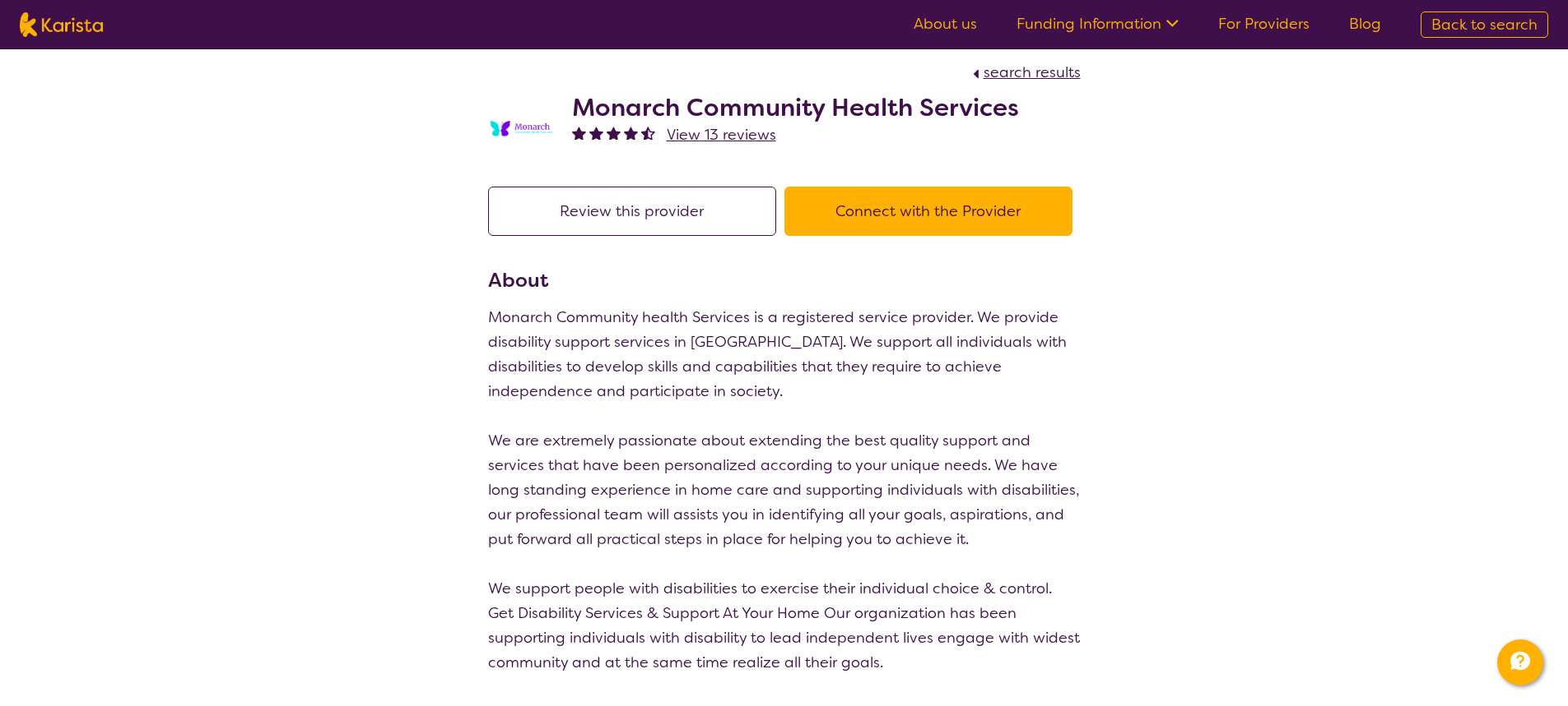
select select "by_score"
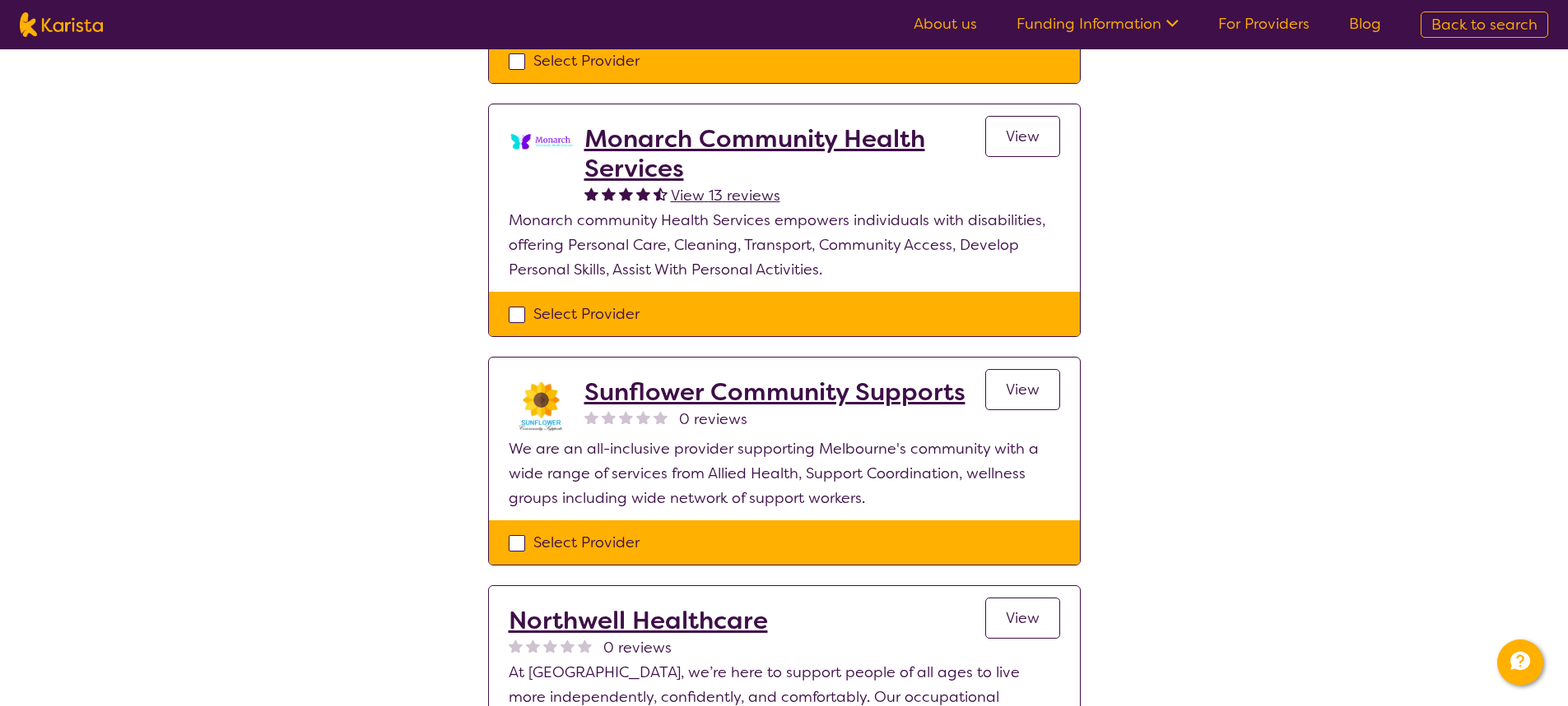
scroll to position [2123, 0]
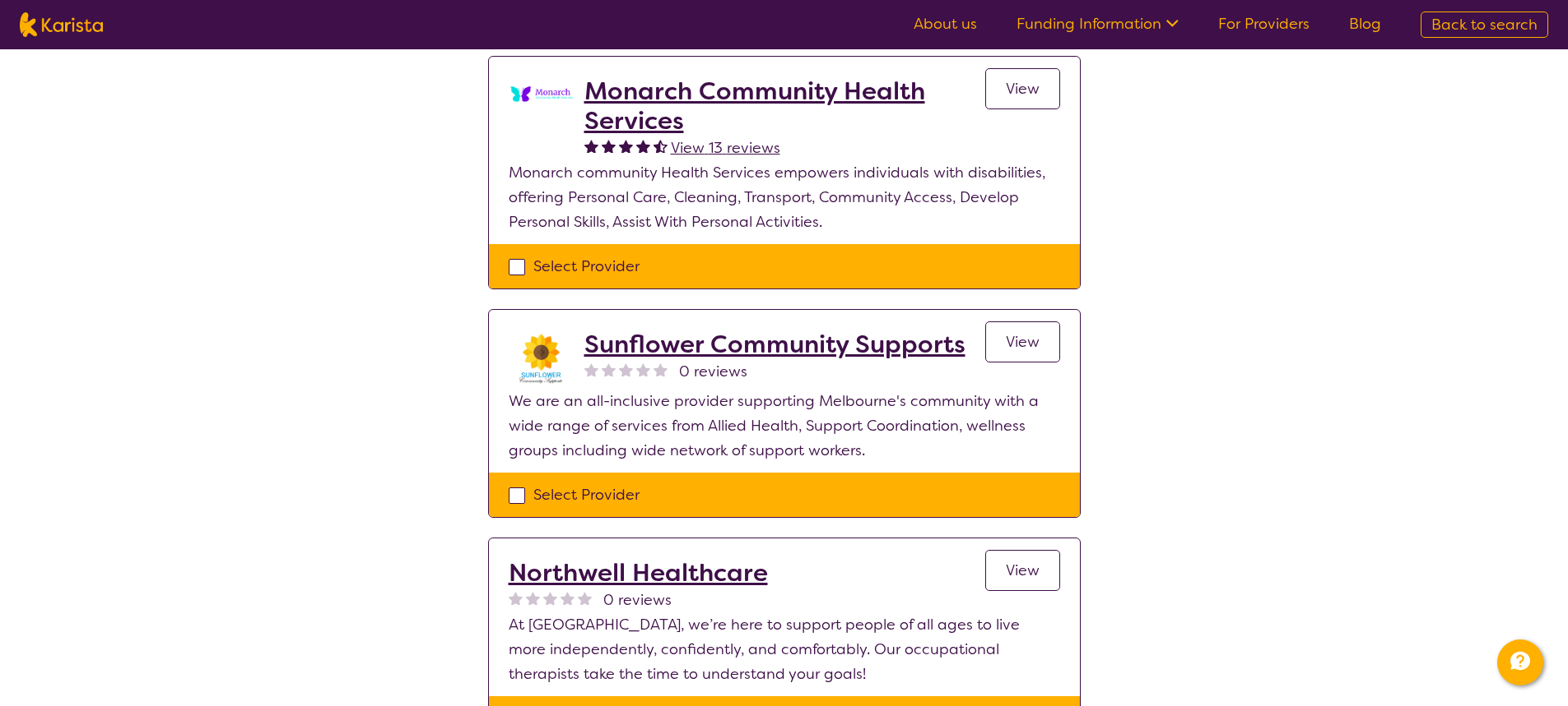
click at [1039, 332] on span "View" at bounding box center [1023, 342] width 34 height 20
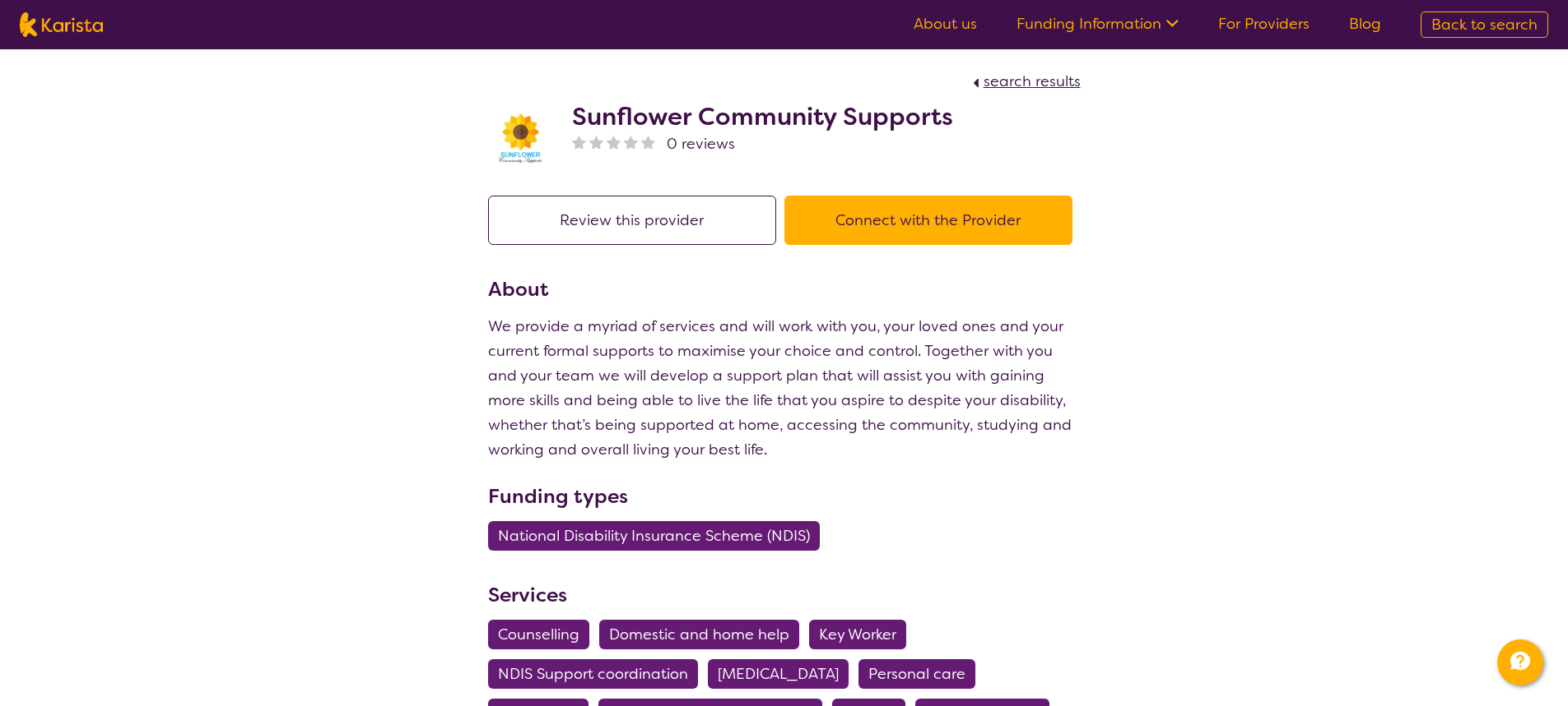
scroll to position [2123, 0]
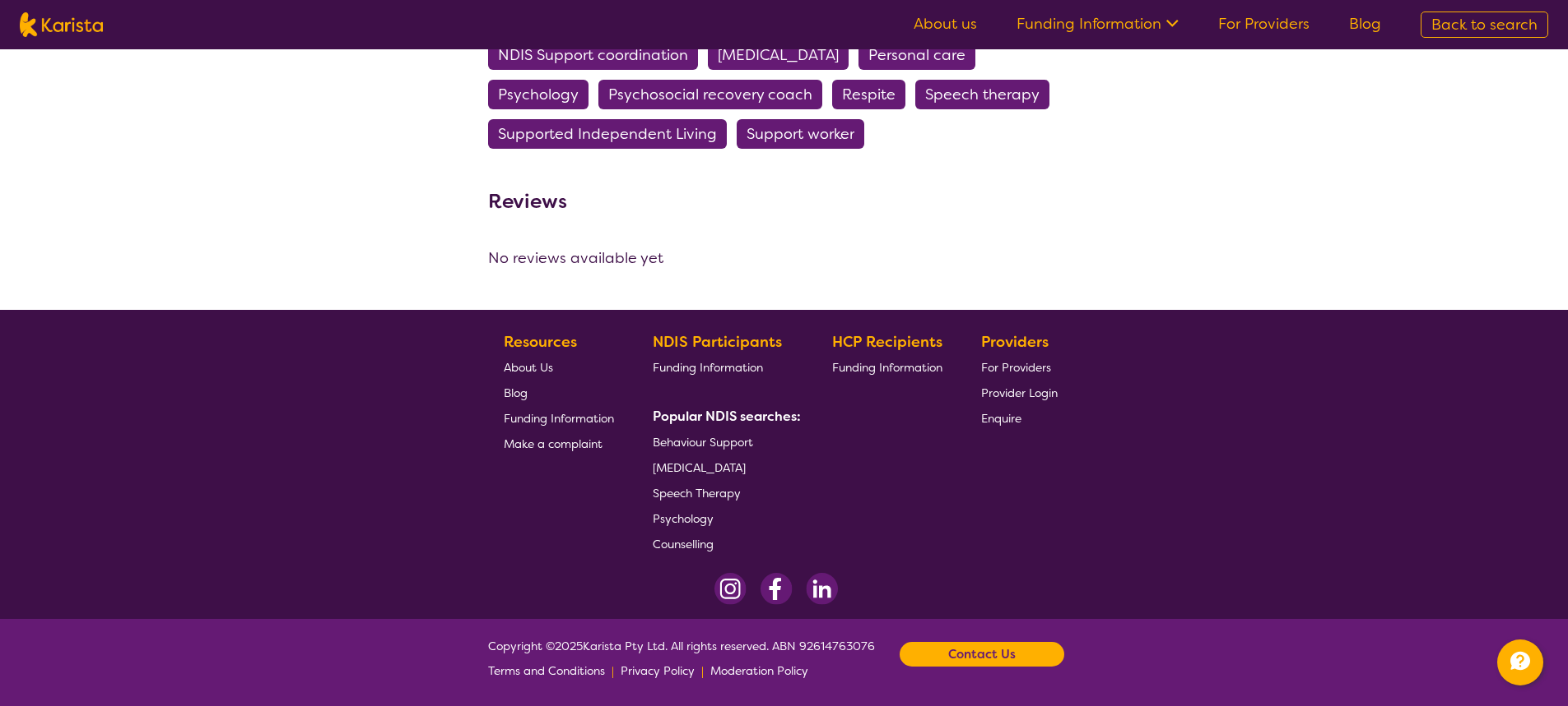
select select "by_score"
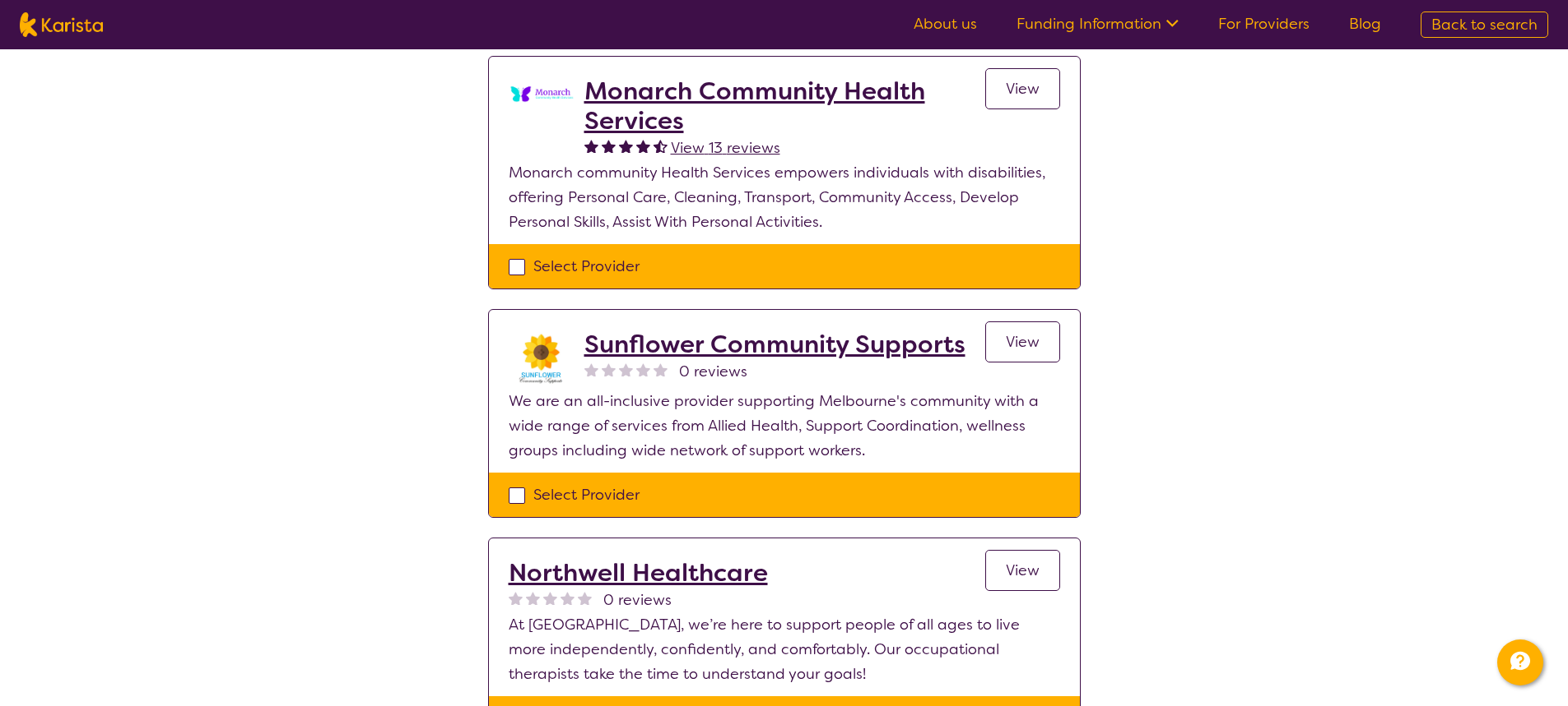
click at [1015, 561] on span "View" at bounding box center [1023, 571] width 34 height 20
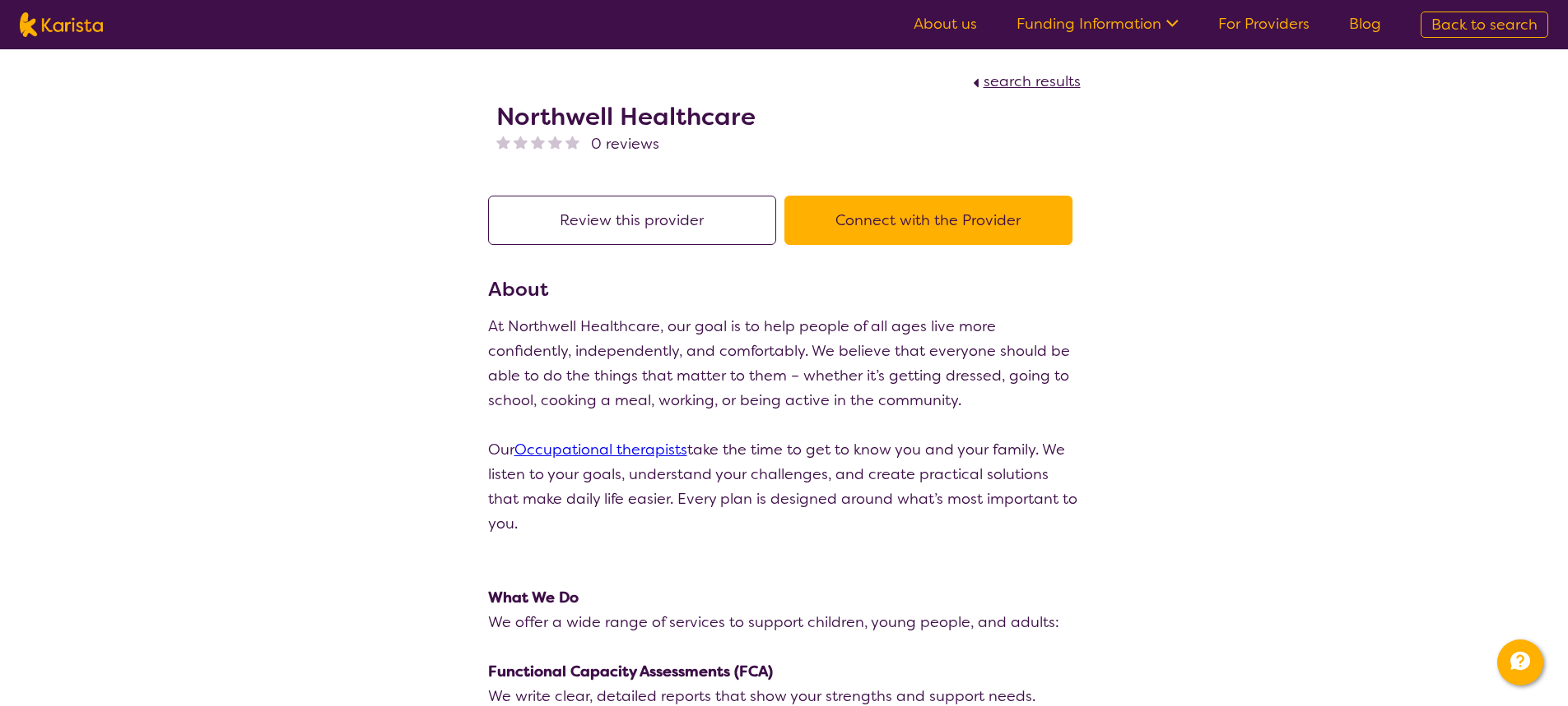
scroll to position [308, 0]
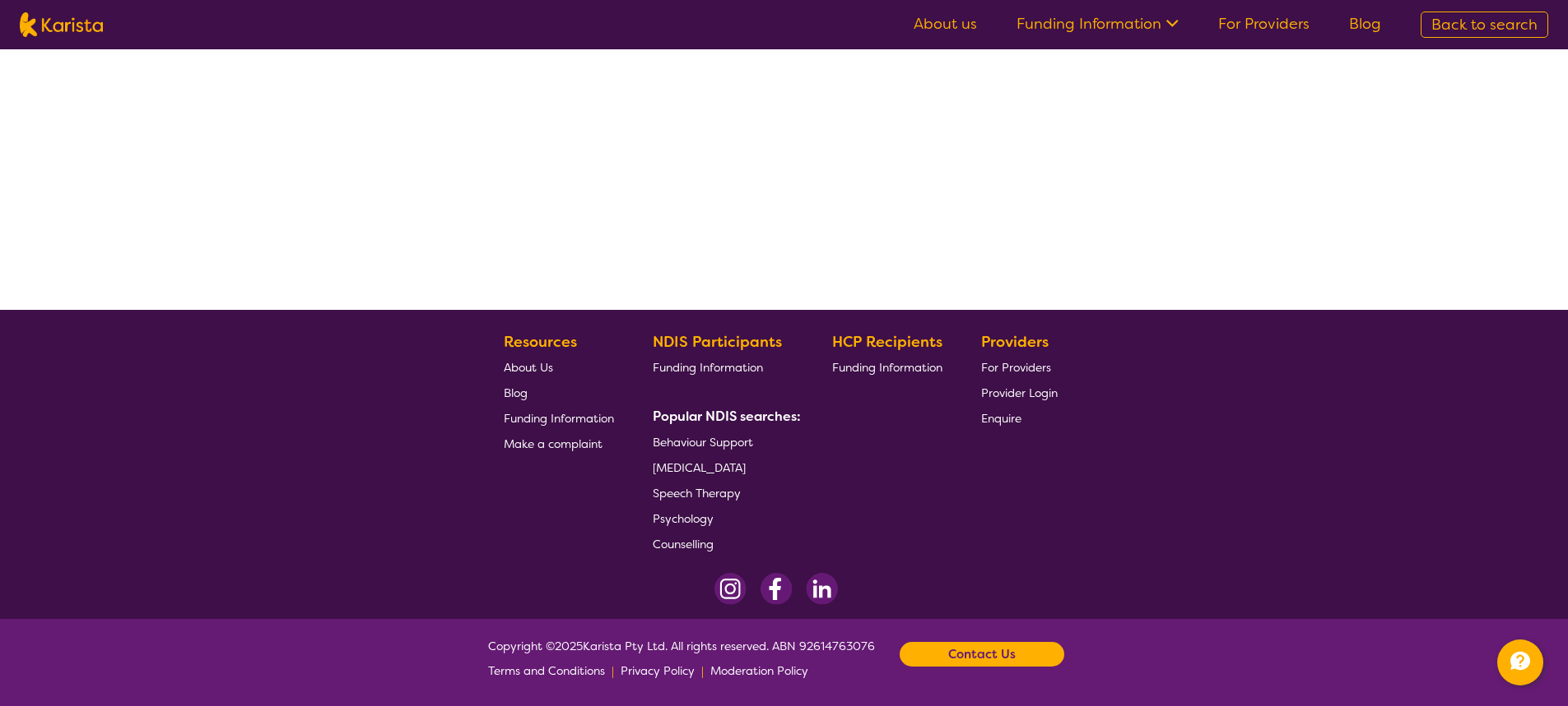
select select "by_score"
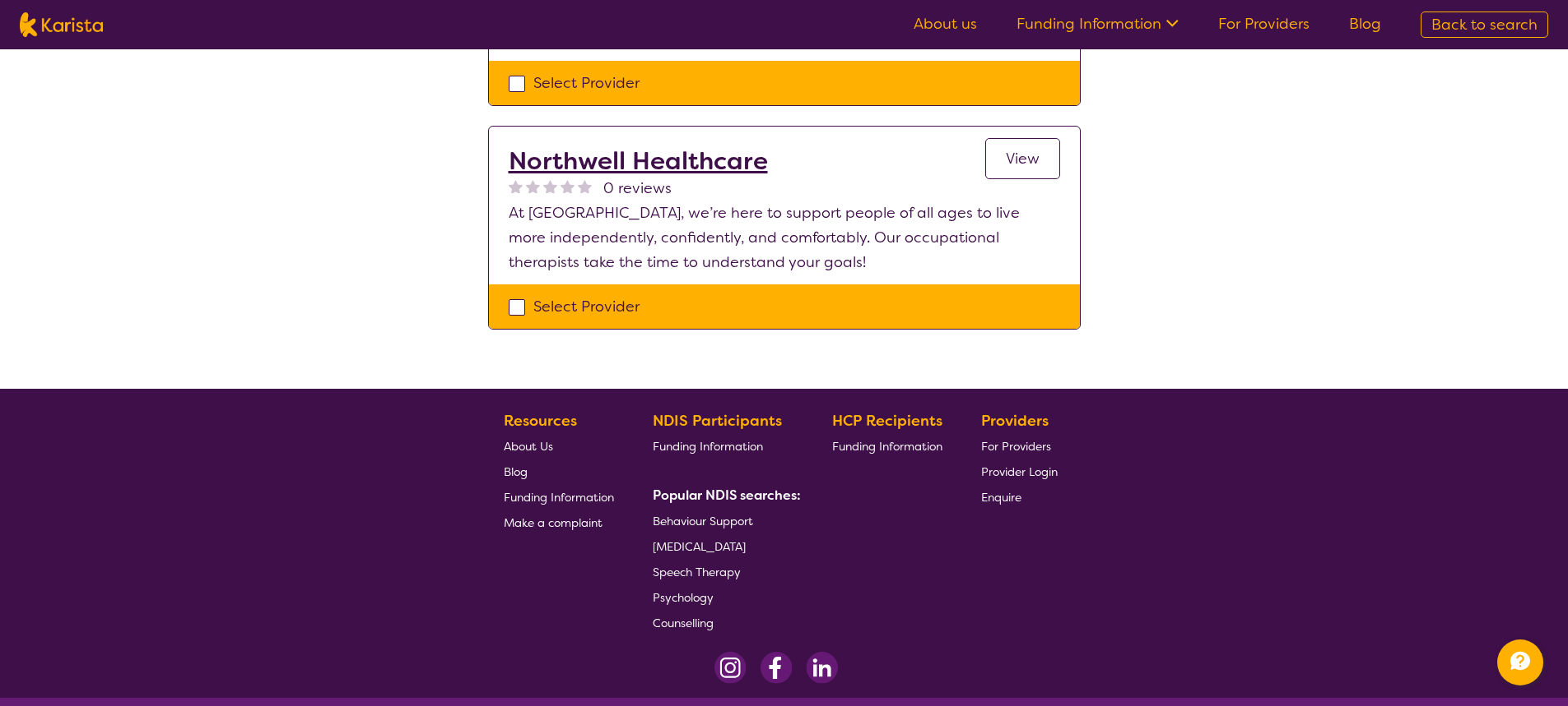
scroll to position [2589, 0]
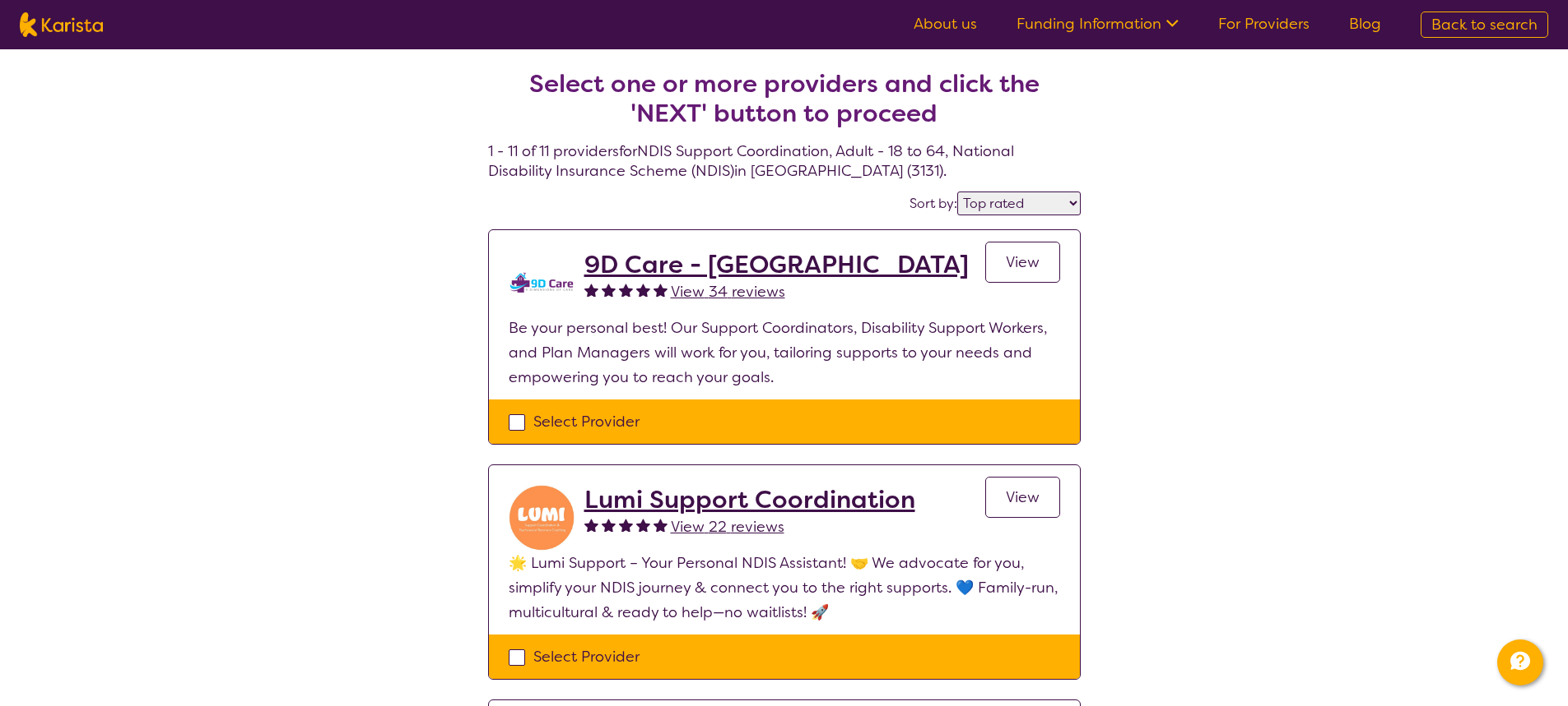
select select "NDIS Support Coordination"
select select "AD"
select select "NDIS"
select select "NDIS Support Coordination"
select select "AD"
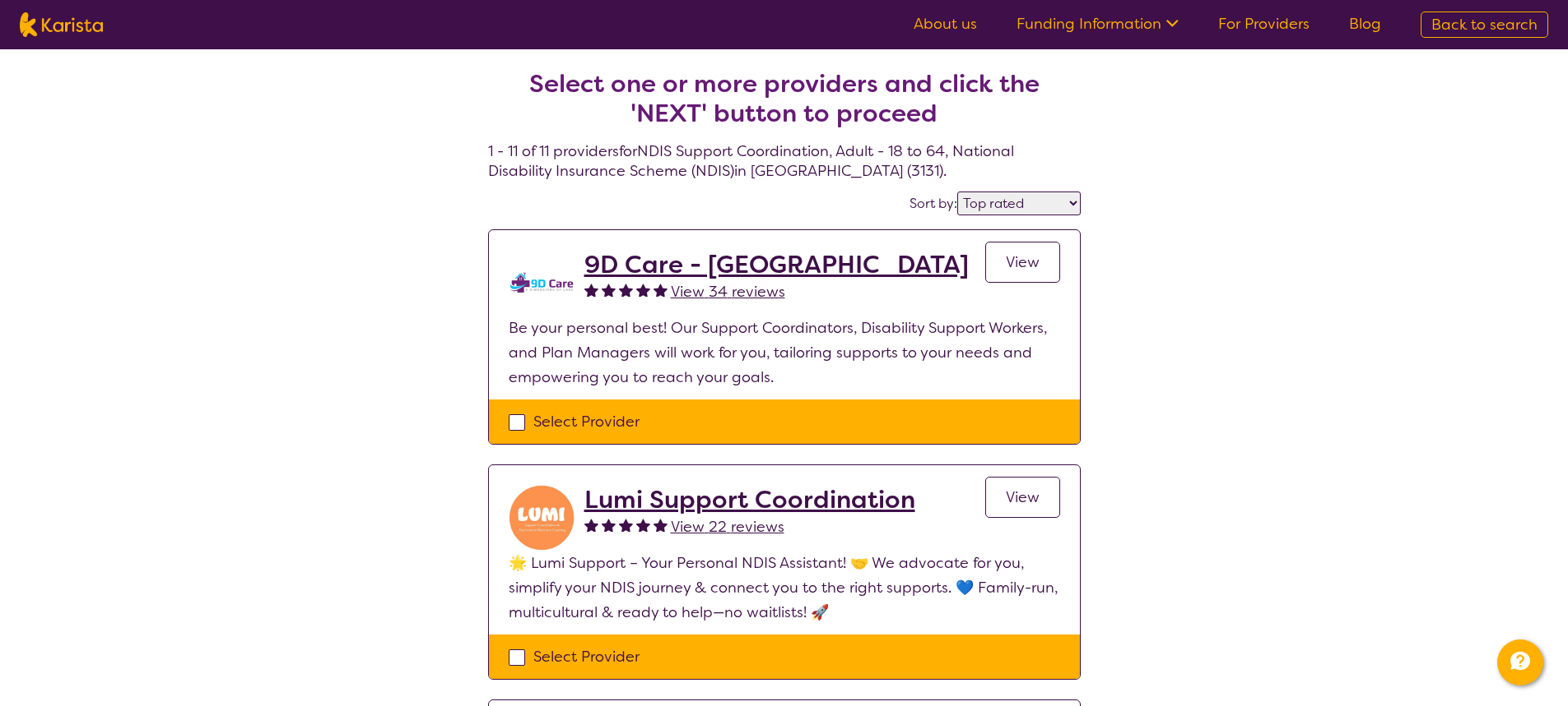
select select "NDIS"
